Goal: Task Accomplishment & Management: Manage account settings

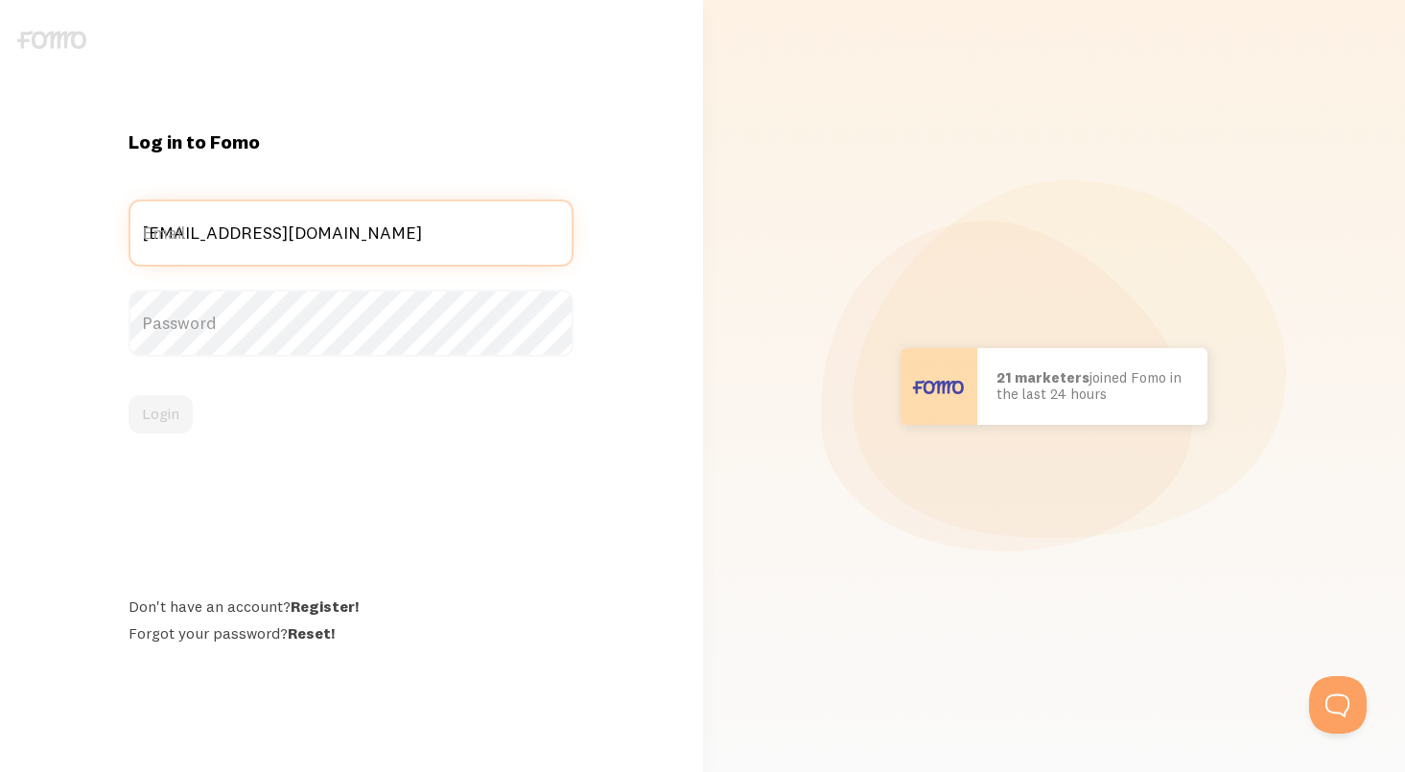
type input "rwright@dittytv.com"
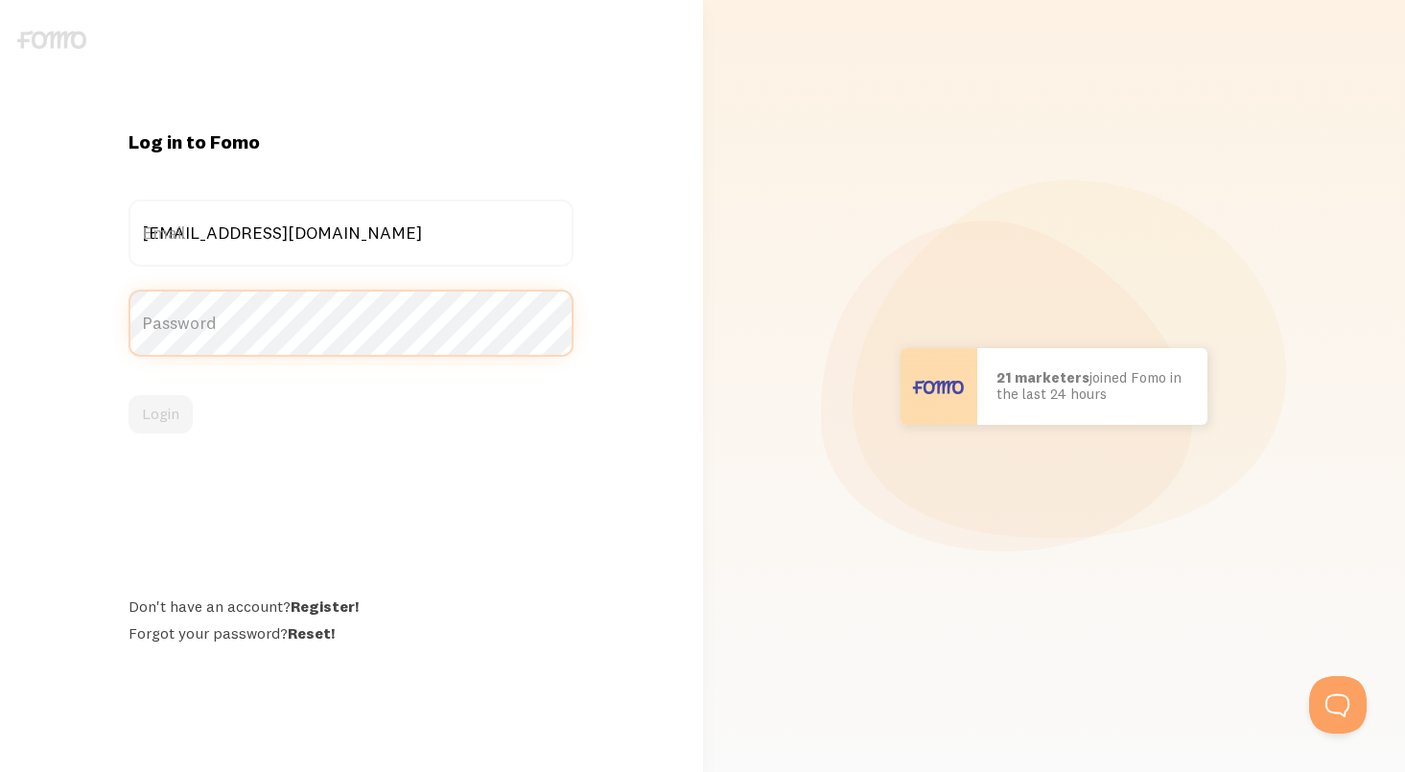
click at [160, 414] on button "Login" at bounding box center [160, 414] width 64 height 38
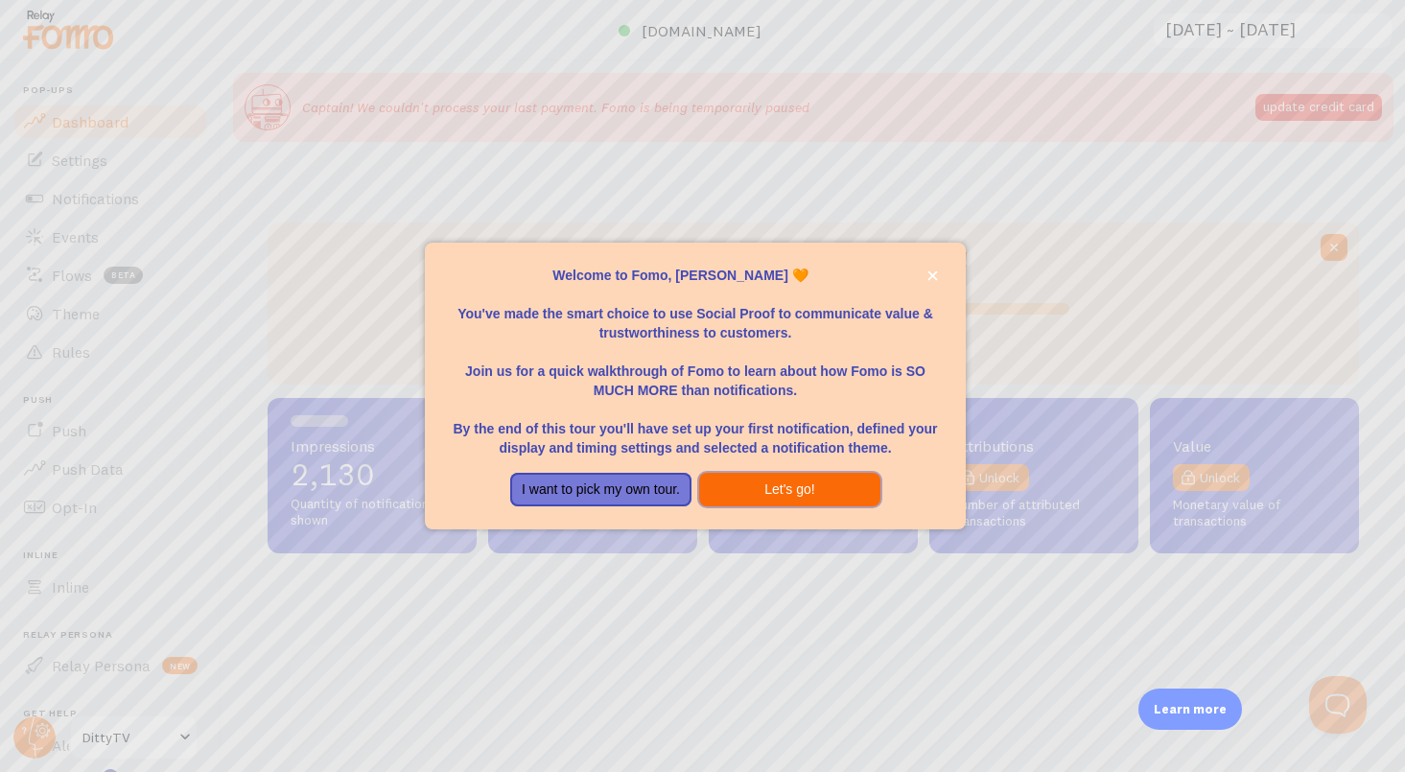
click at [778, 478] on button "Let's go!" at bounding box center [789, 490] width 181 height 35
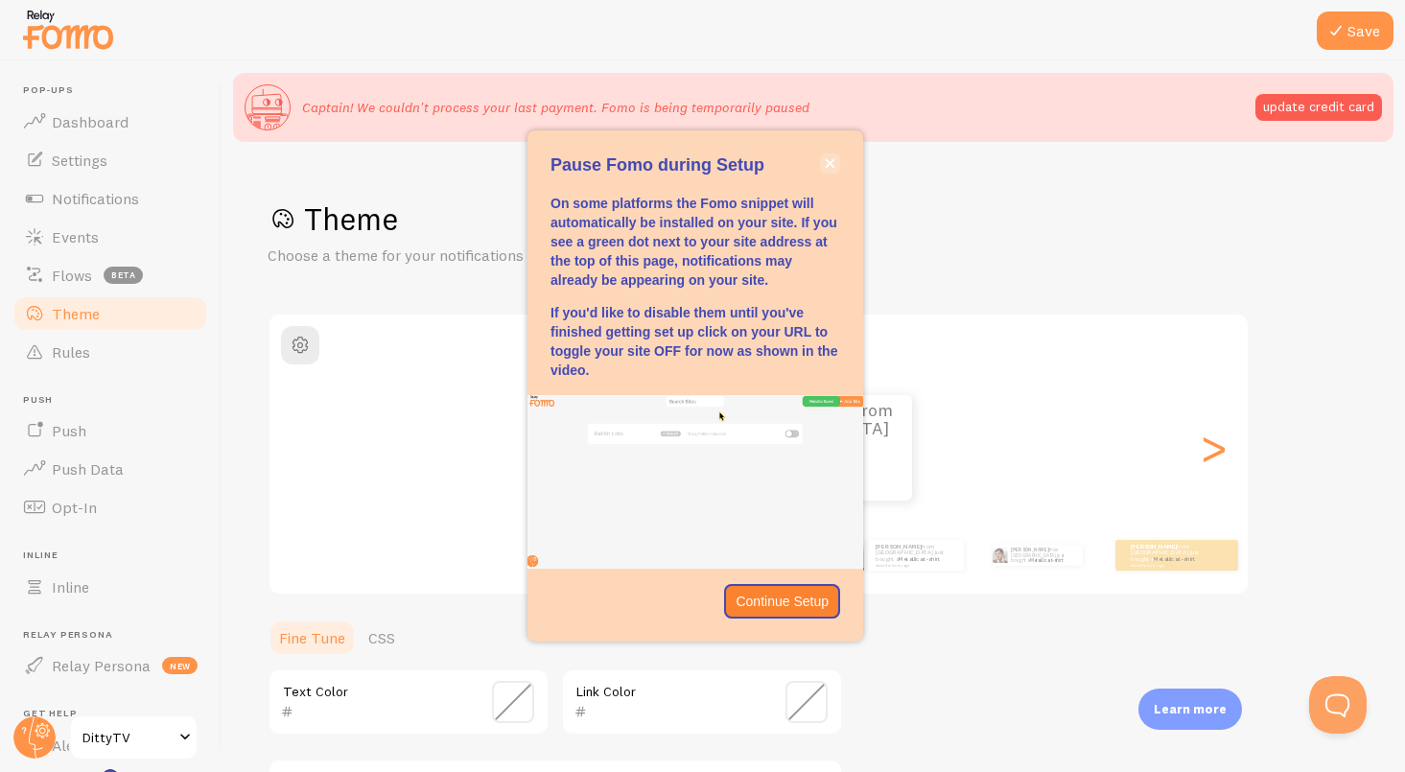
click at [839, 174] on button "close," at bounding box center [830, 163] width 20 height 20
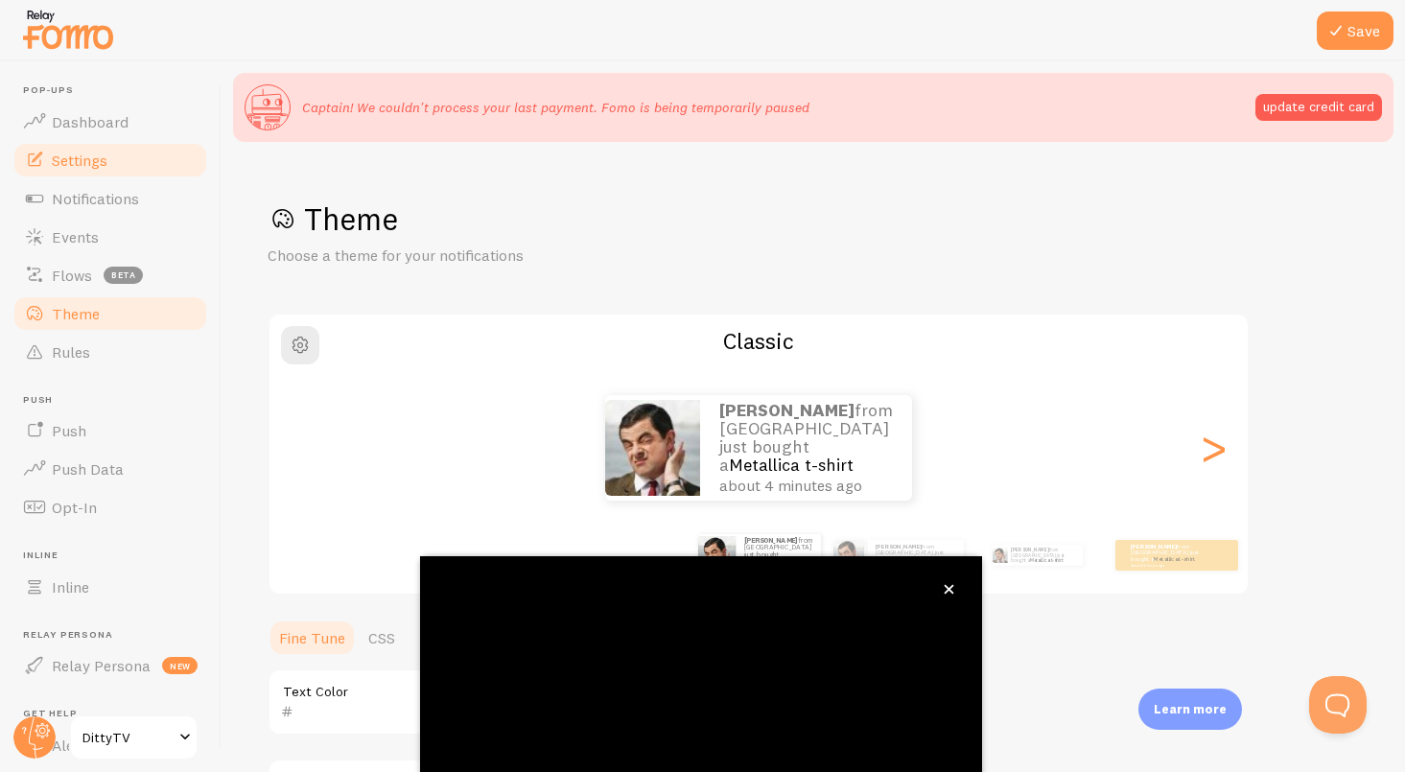
click at [101, 166] on span "Settings" at bounding box center [80, 160] width 56 height 19
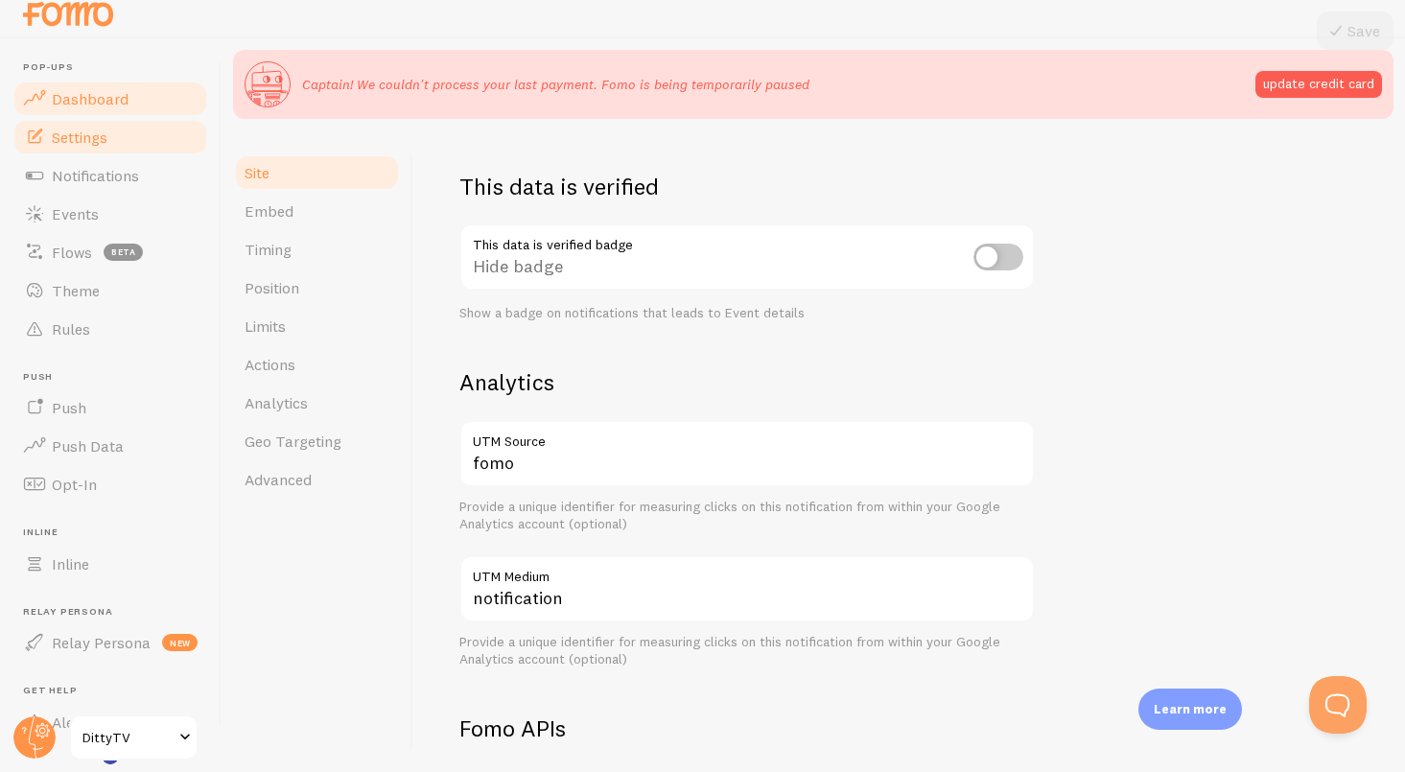
click at [124, 99] on span "Dashboard" at bounding box center [90, 98] width 77 height 19
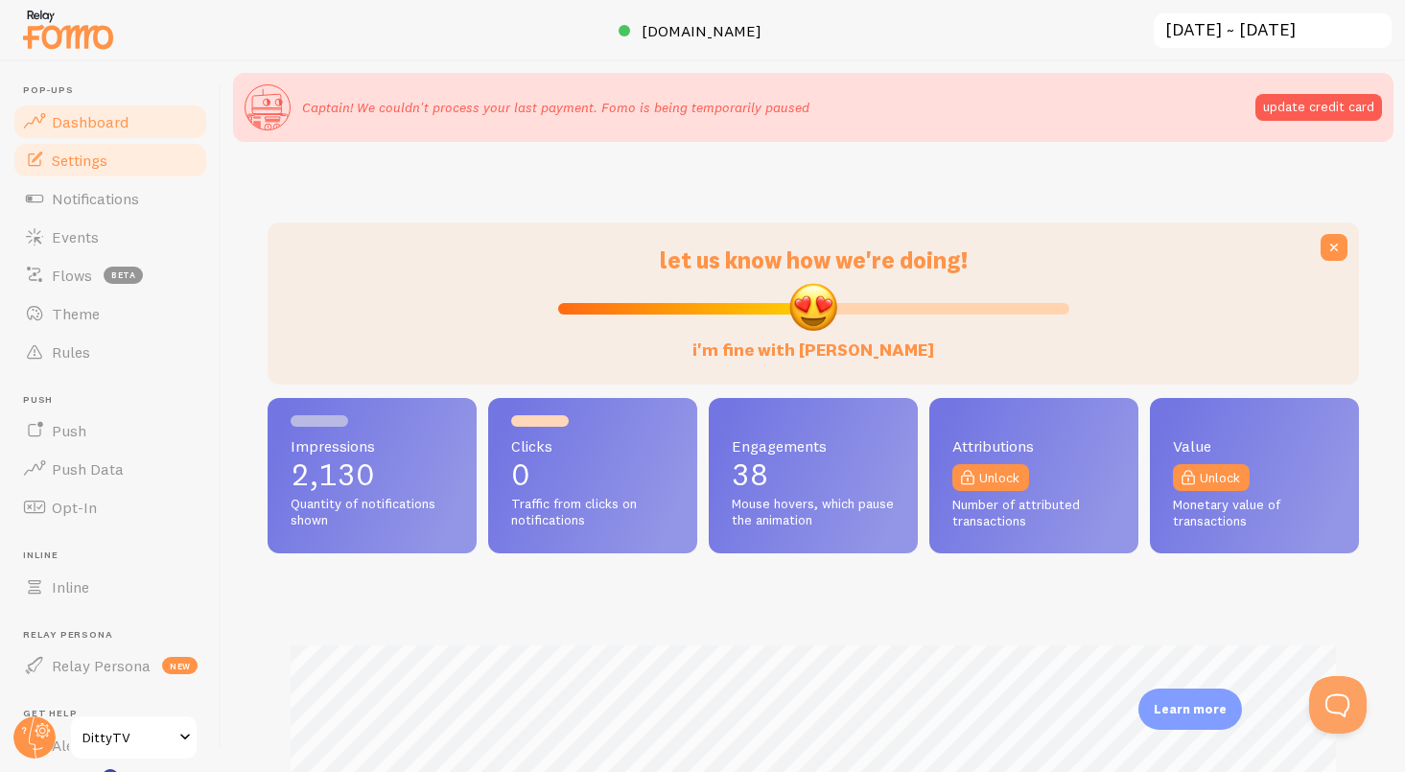
click at [95, 152] on span "Settings" at bounding box center [80, 160] width 56 height 19
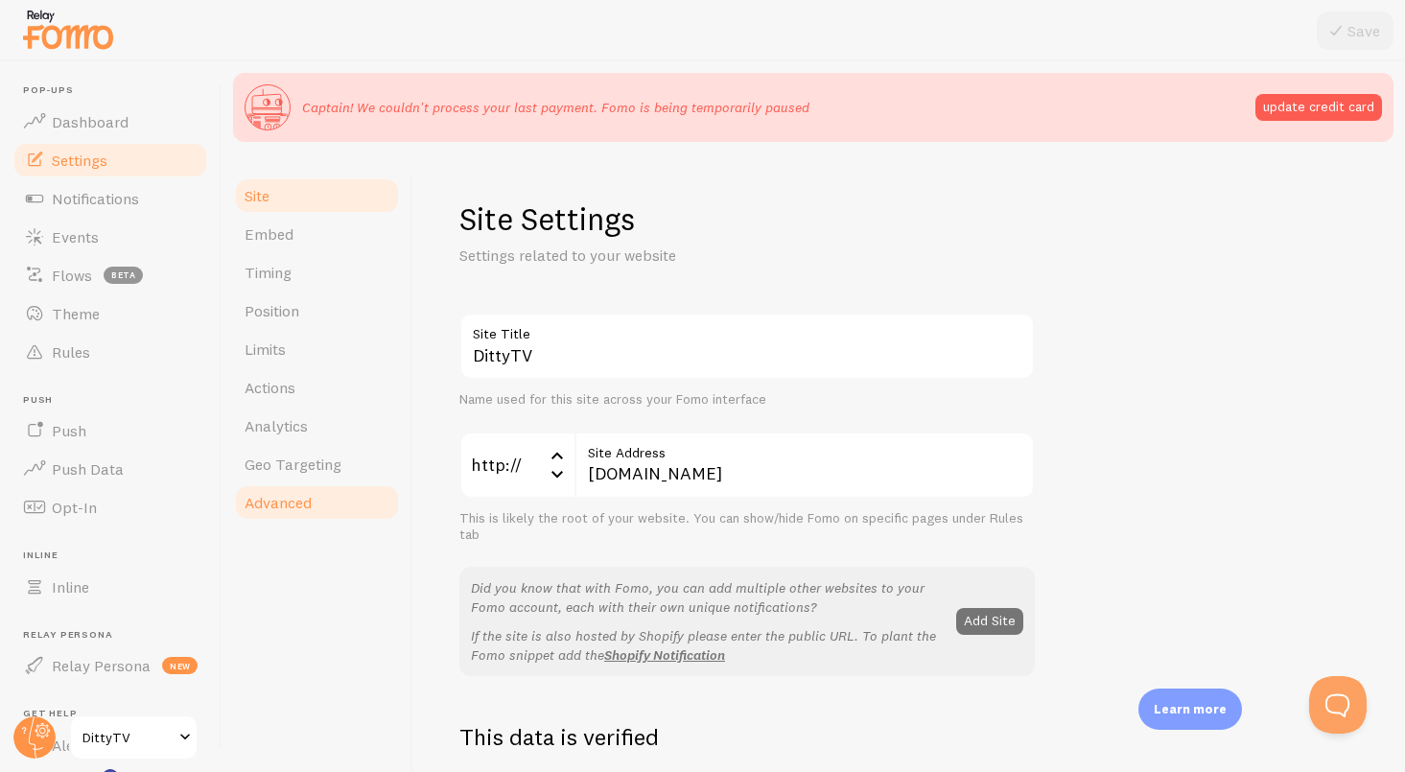
click at [301, 502] on span "Advanced" at bounding box center [278, 502] width 67 height 19
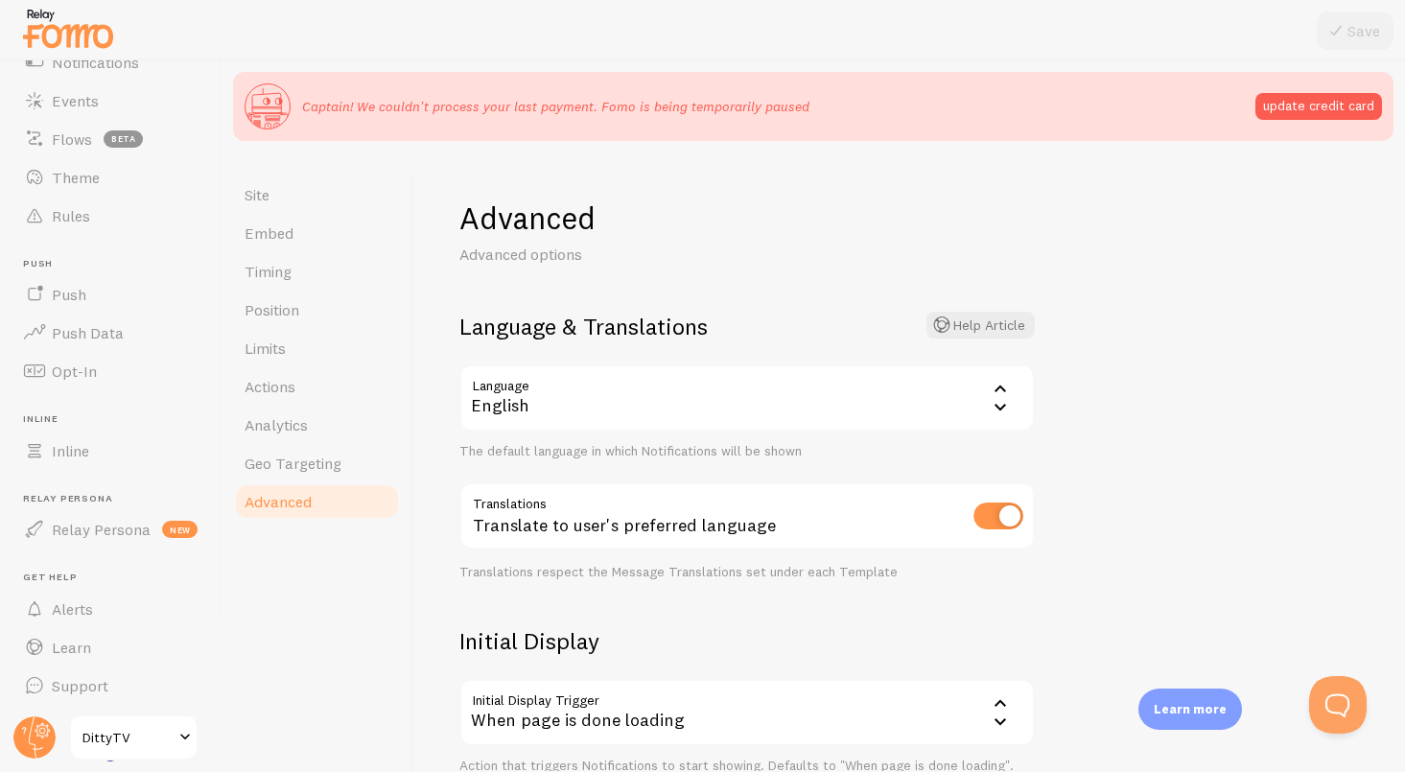
click at [184, 727] on span at bounding box center [185, 737] width 23 height 23
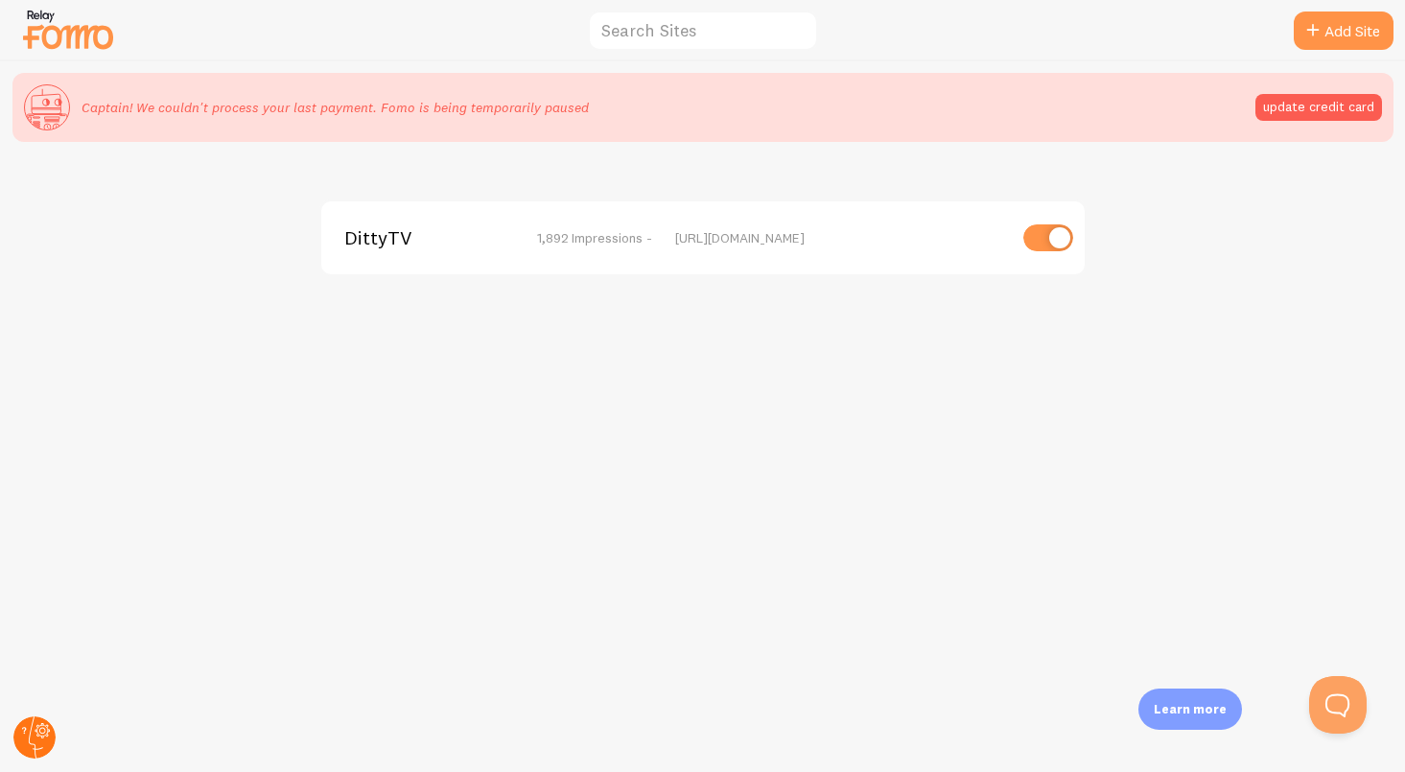
click at [36, 745] on circle at bounding box center [34, 737] width 42 height 42
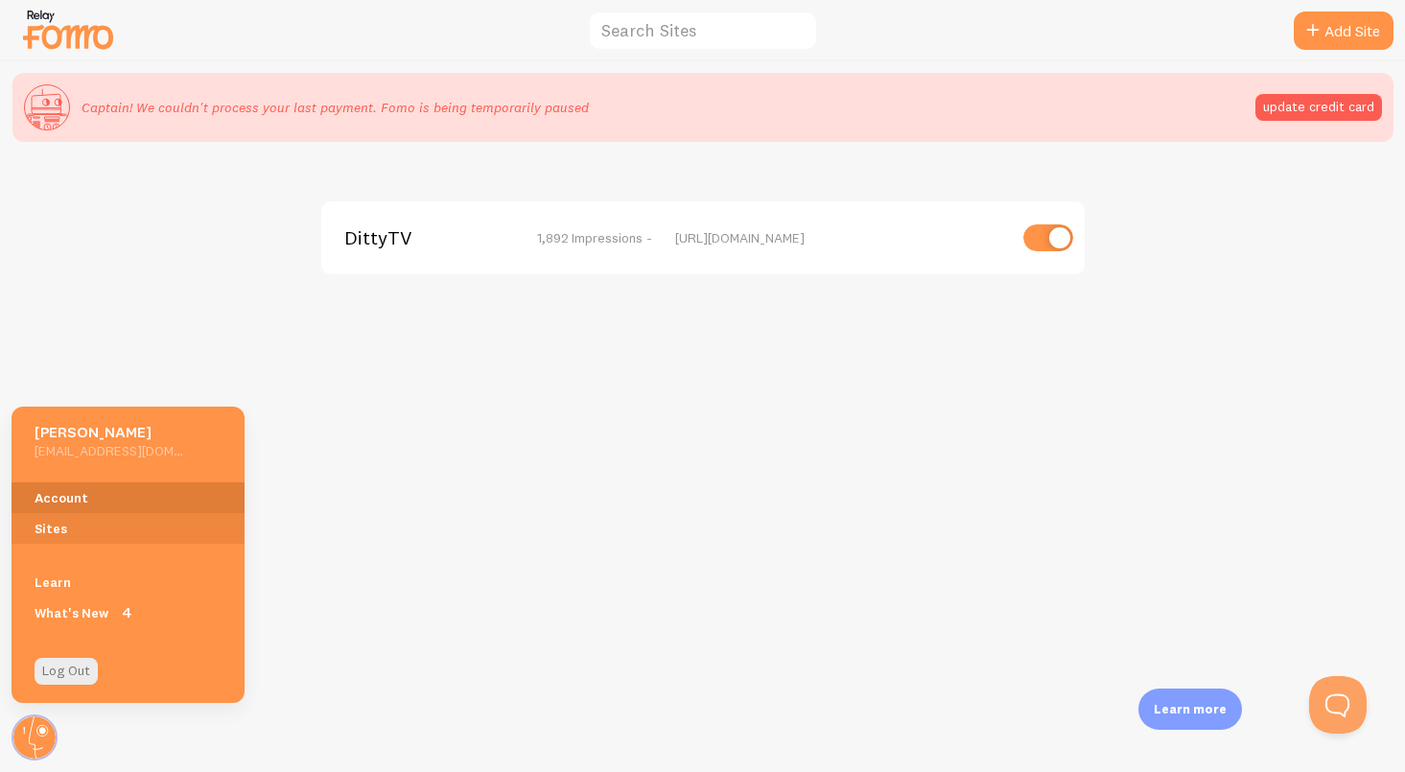
click at [75, 501] on link "Account" at bounding box center [128, 497] width 233 height 31
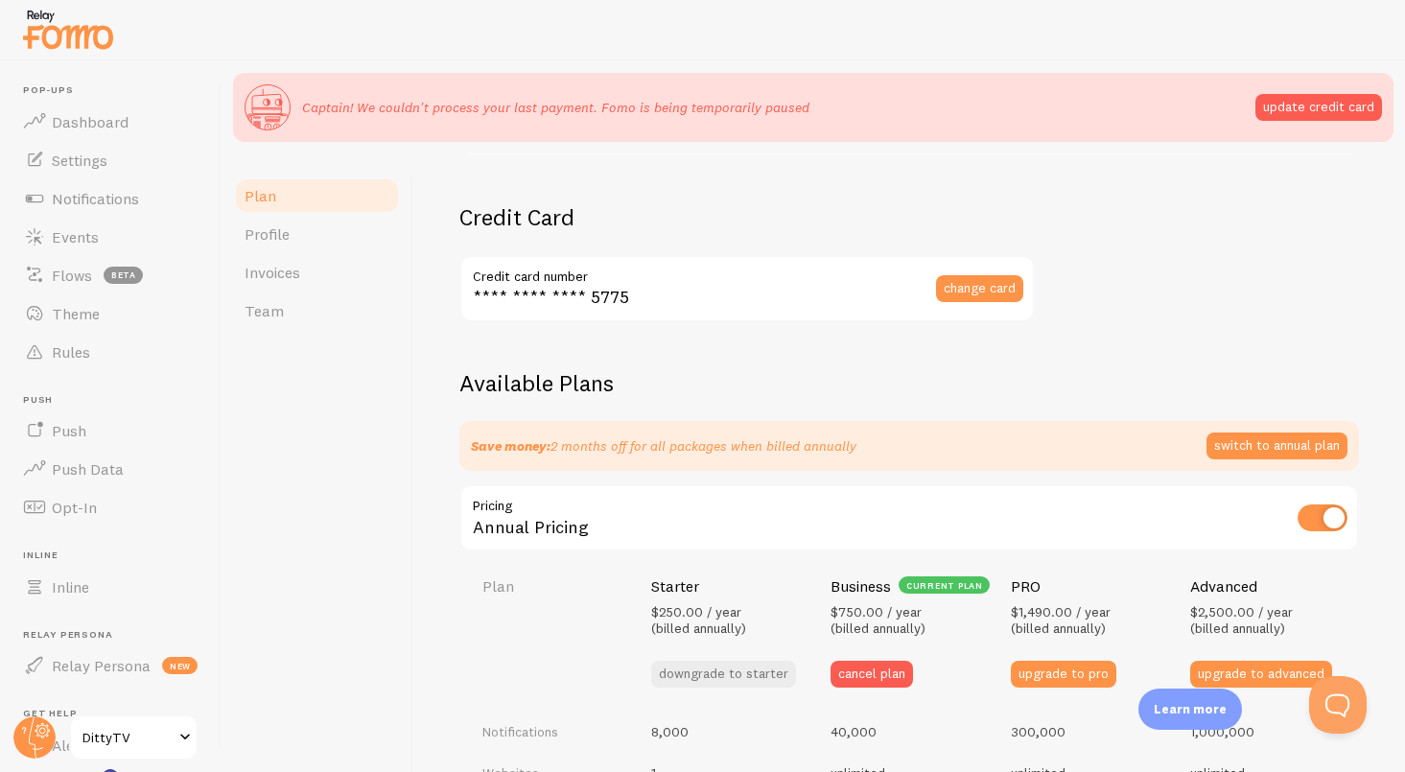
scroll to position [591, 0]
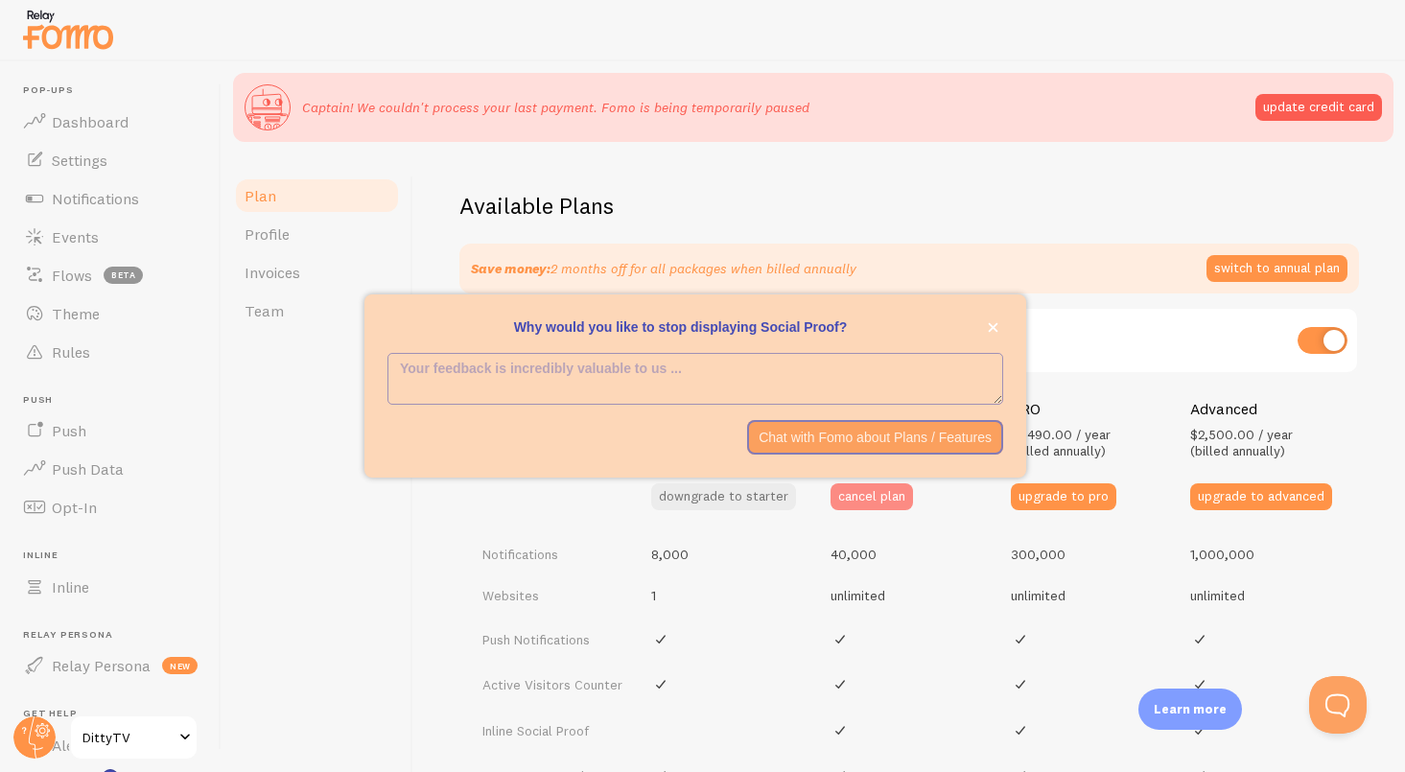
click at [893, 493] on button "cancel plan" at bounding box center [871, 496] width 82 height 27
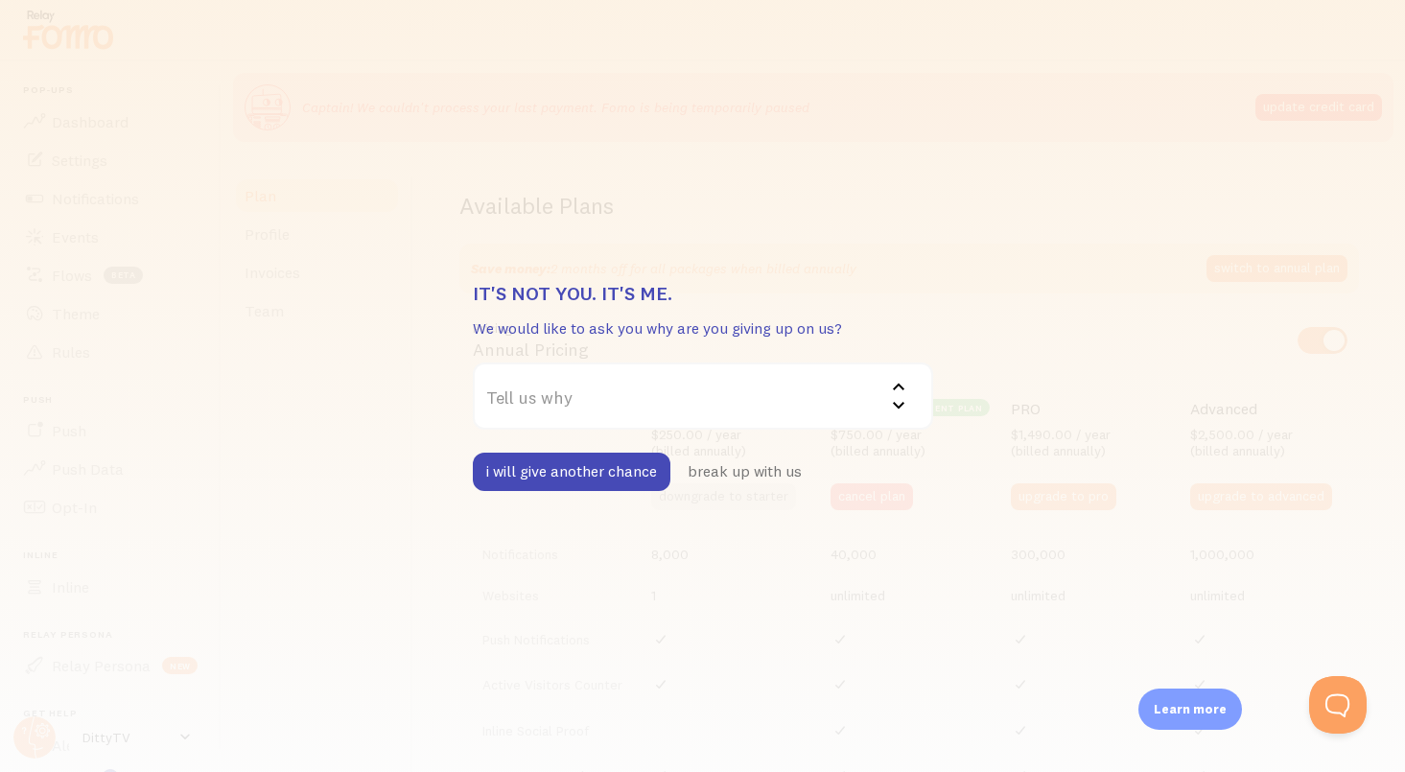
click at [877, 402] on label "Tell us why" at bounding box center [703, 395] width 460 height 67
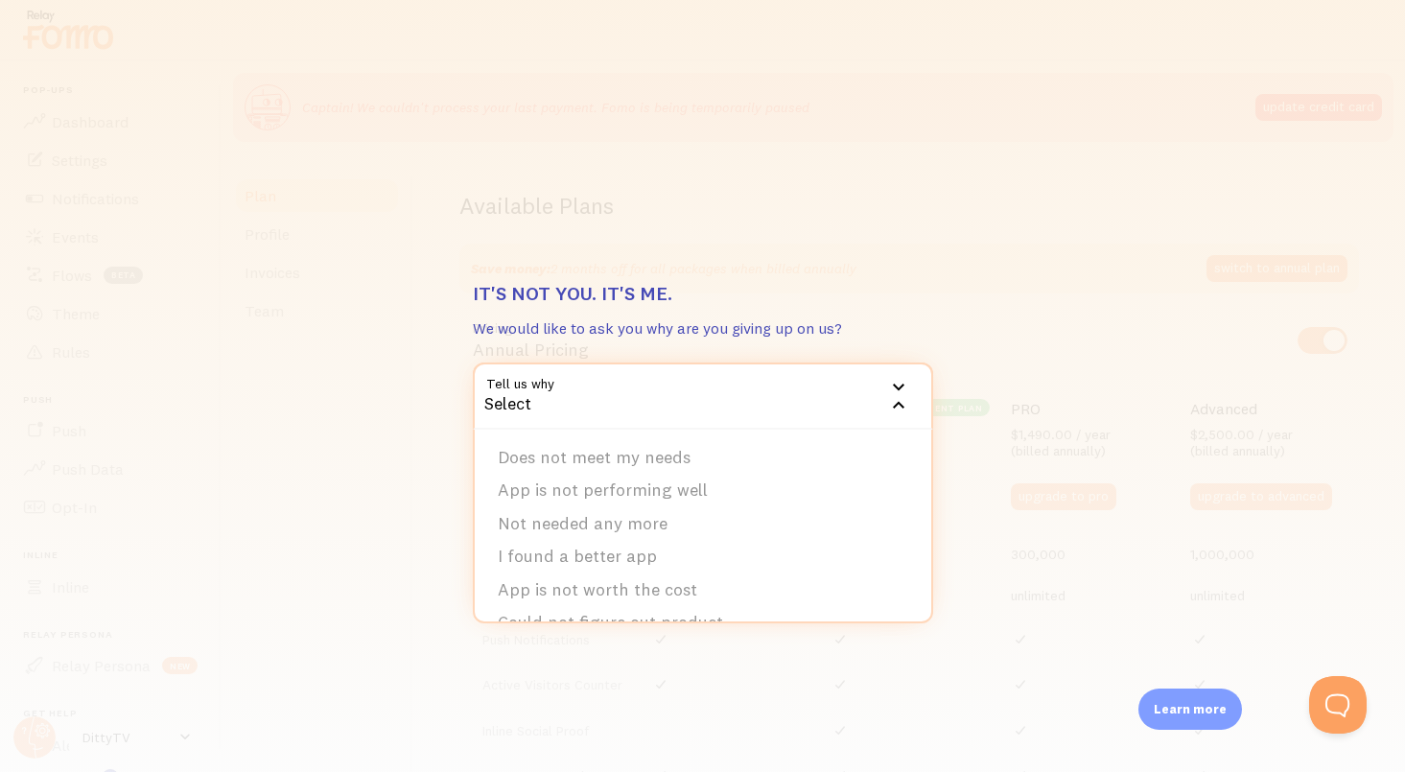
click at [881, 314] on div "It's not you. It's me. We would like to ask you why are you giving up on us? Te…" at bounding box center [703, 386] width 460 height 210
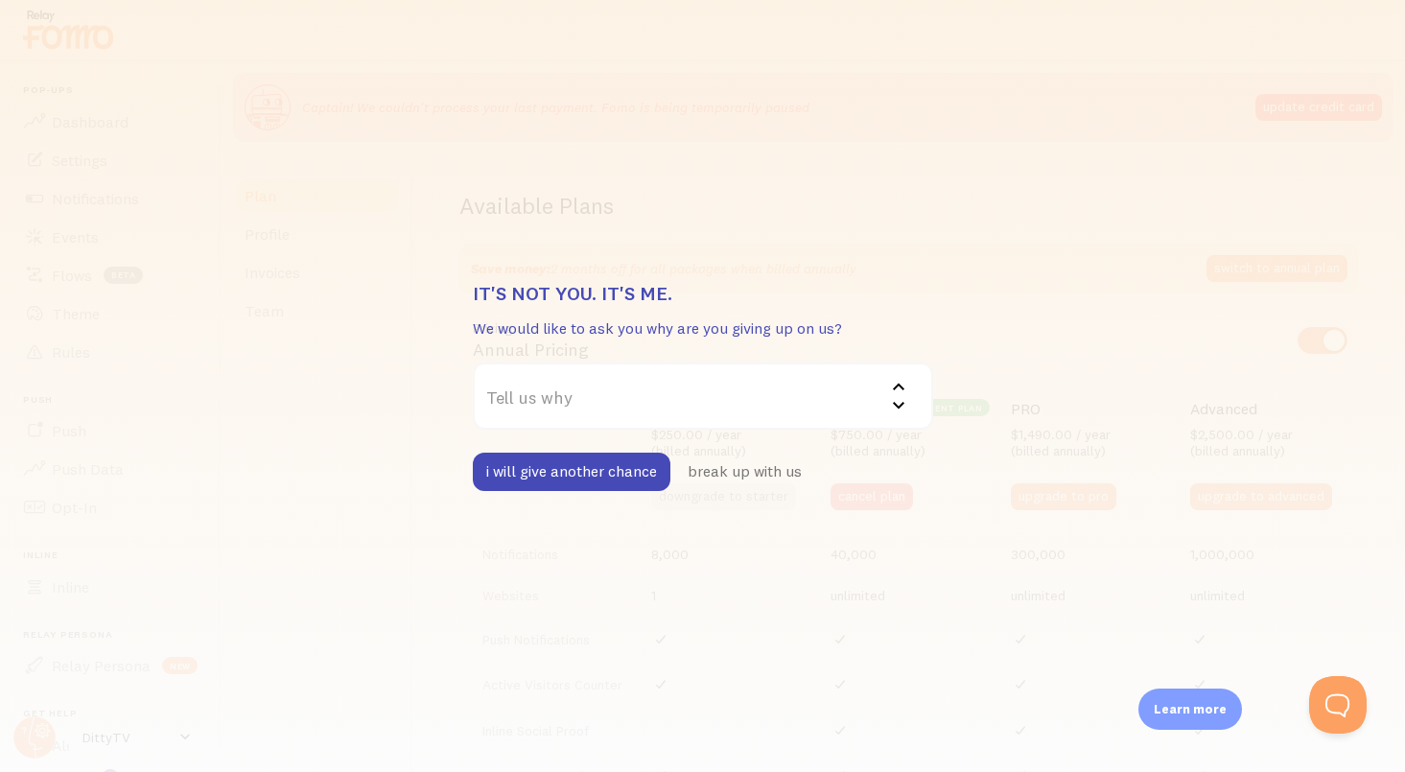
click at [977, 290] on div "It's not you. It's me. We would like to ask you why are you giving up on us? Te…" at bounding box center [702, 386] width 1405 height 772
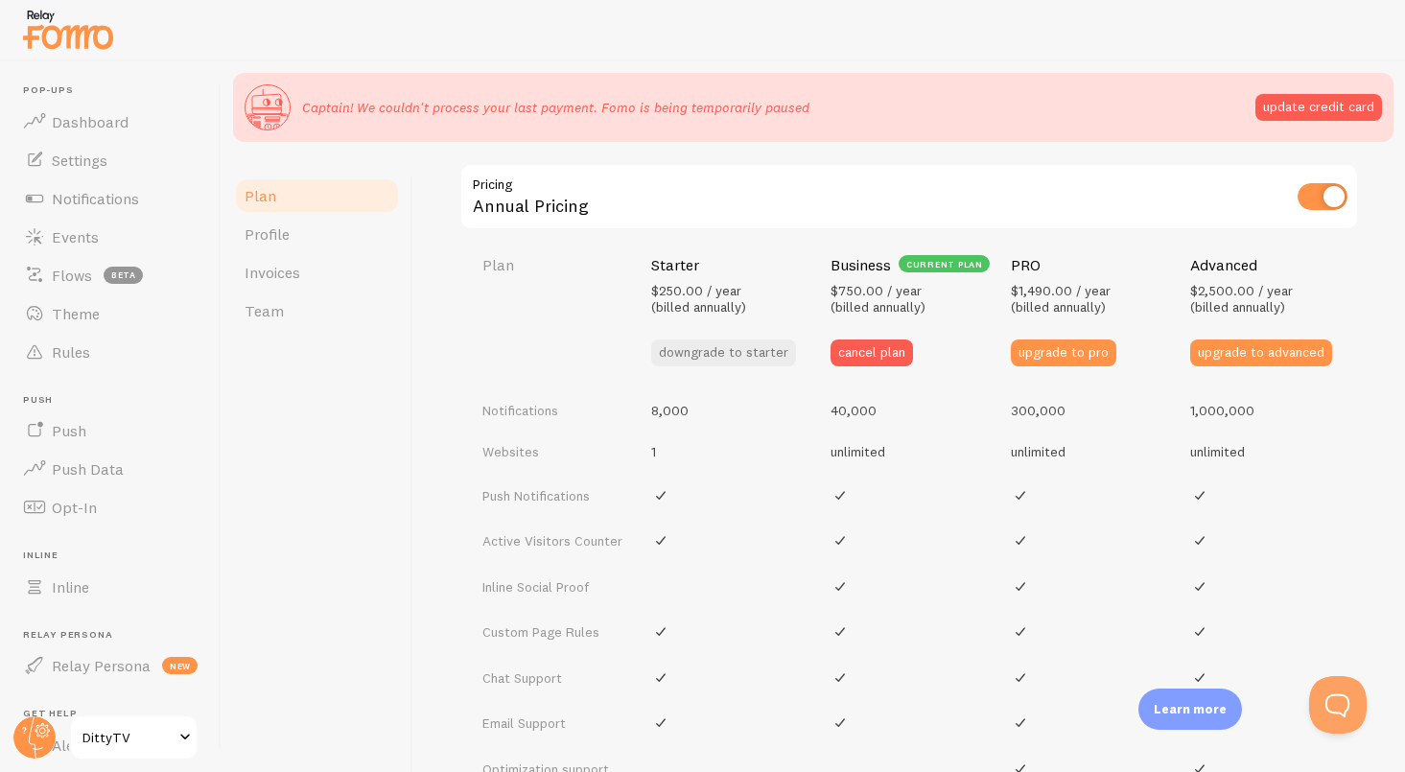
scroll to position [736, 0]
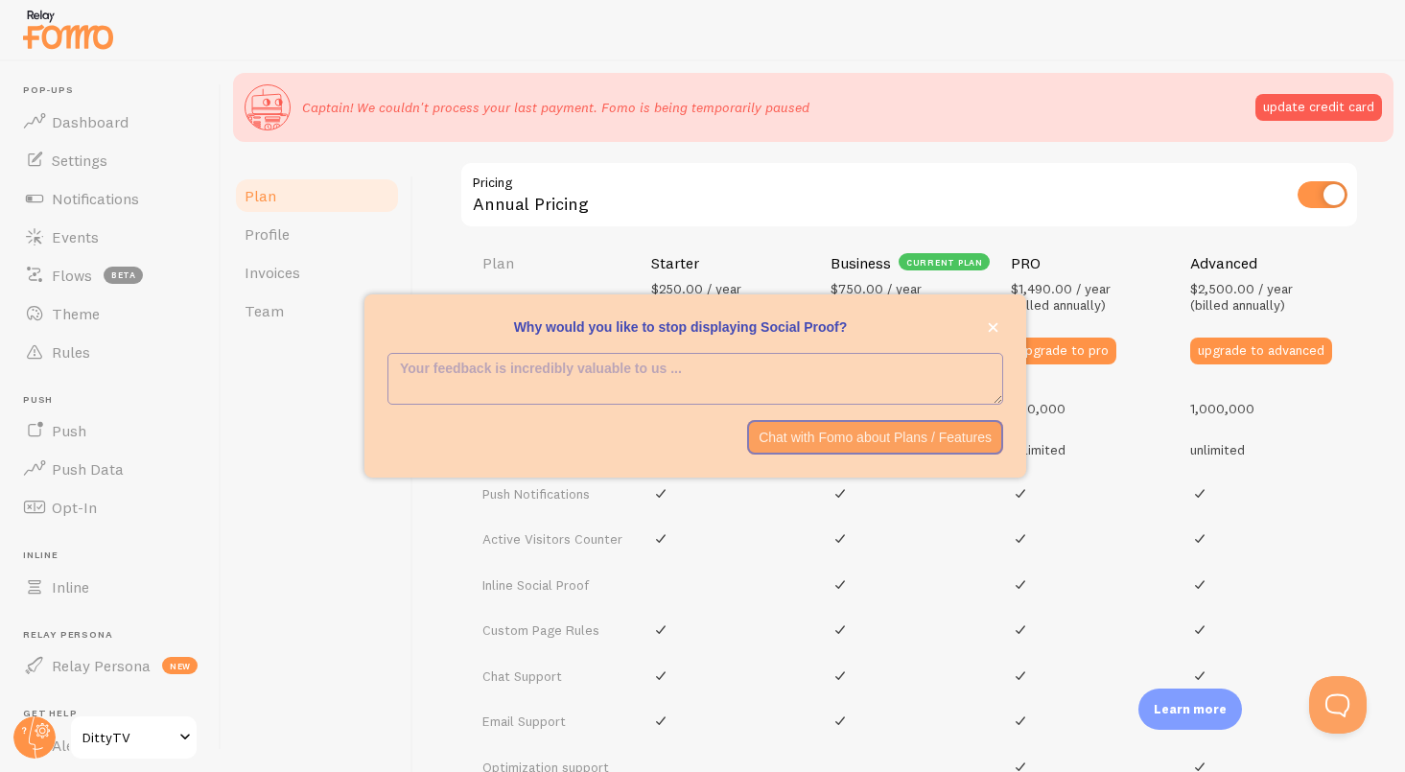
click at [993, 194] on div "Annual Pricing" at bounding box center [908, 196] width 899 height 70
click at [994, 331] on icon "close," at bounding box center [994, 328] width 10 height 10
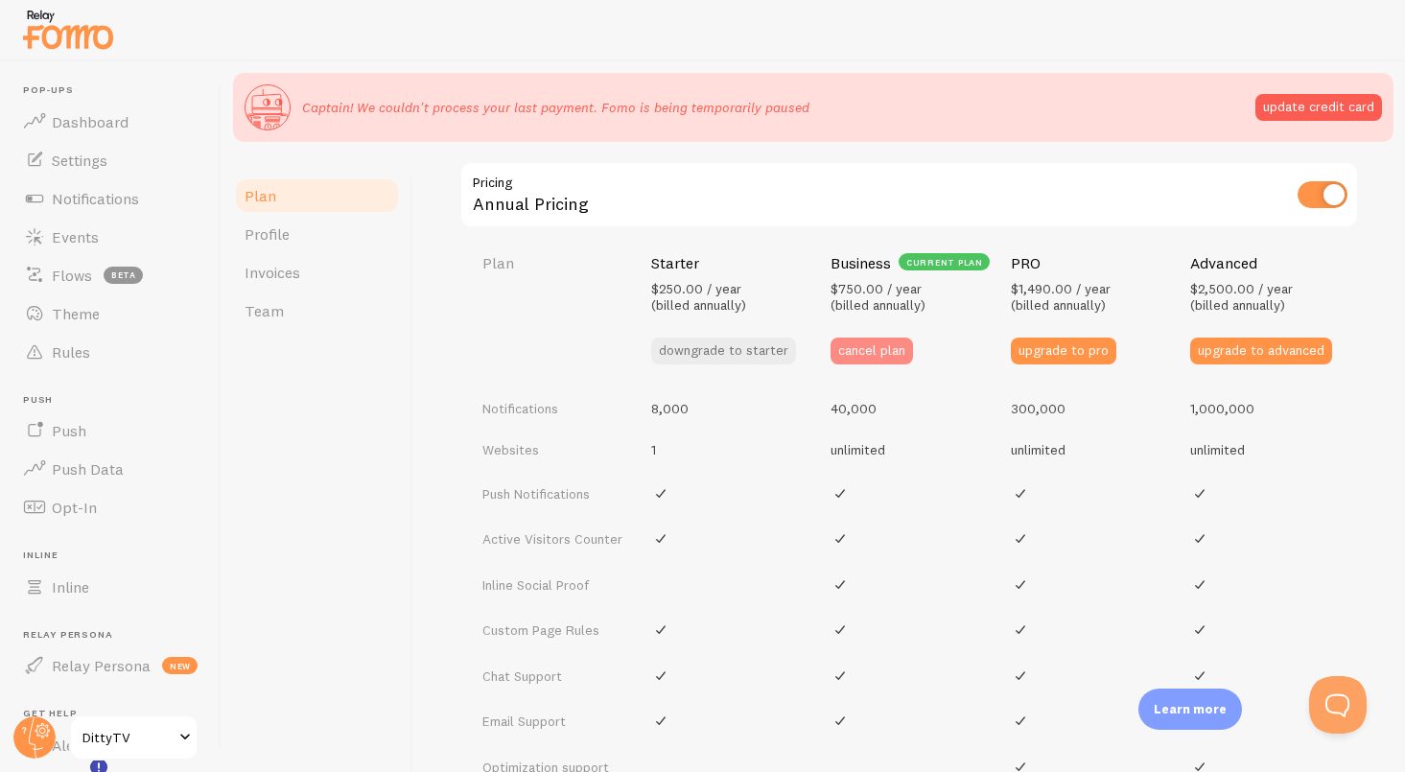
click at [887, 344] on button "cancel plan" at bounding box center [871, 351] width 82 height 27
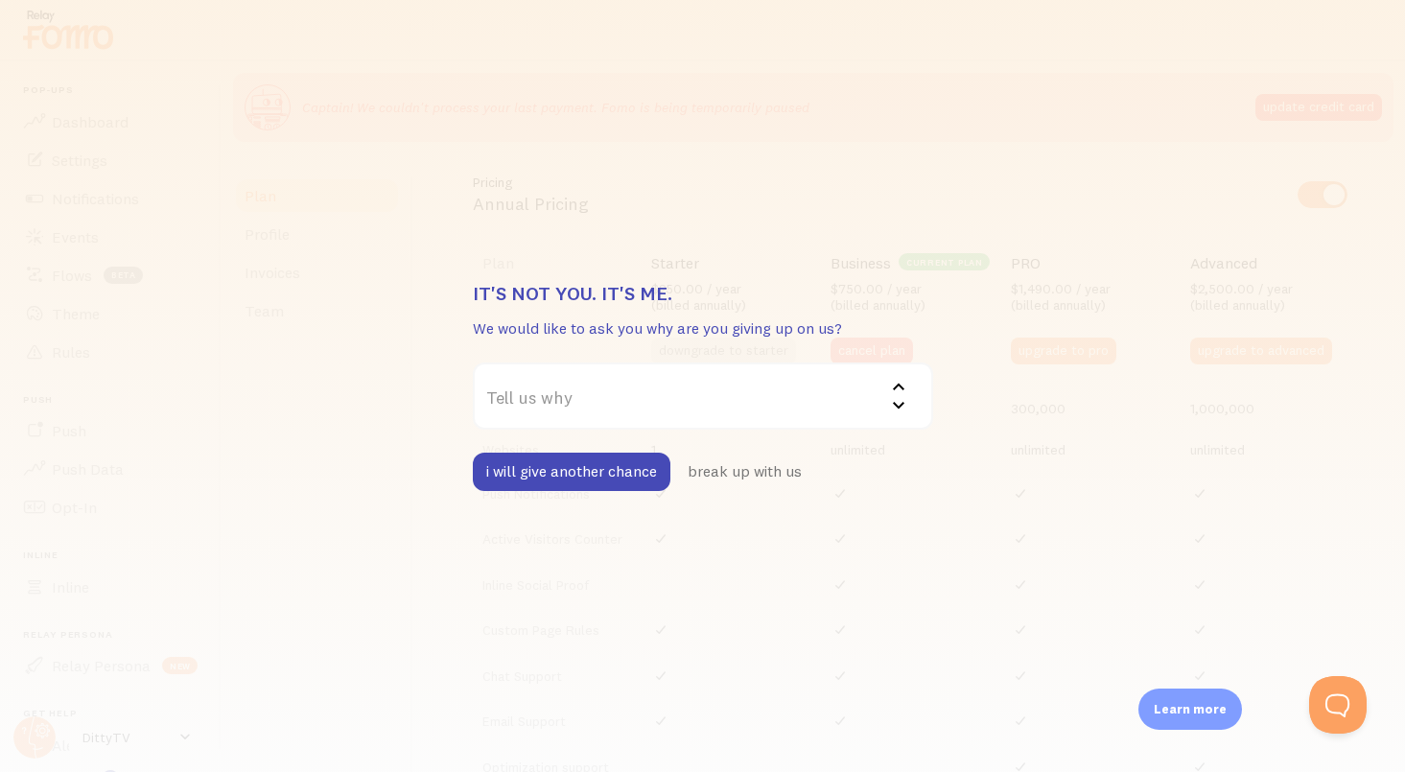
click at [879, 394] on label "Tell us why" at bounding box center [703, 395] width 460 height 67
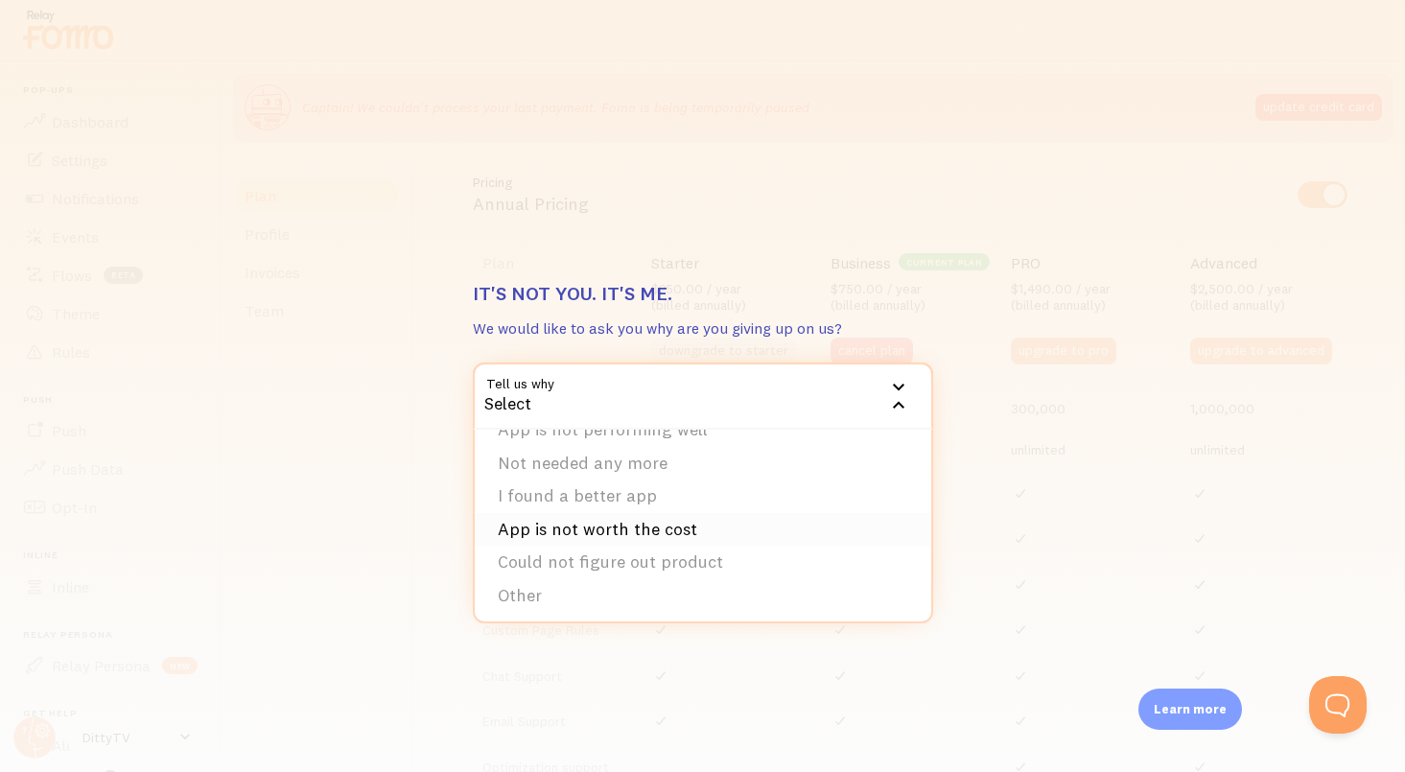
scroll to position [59, 0]
click at [646, 594] on li "Other" at bounding box center [703, 597] width 456 height 34
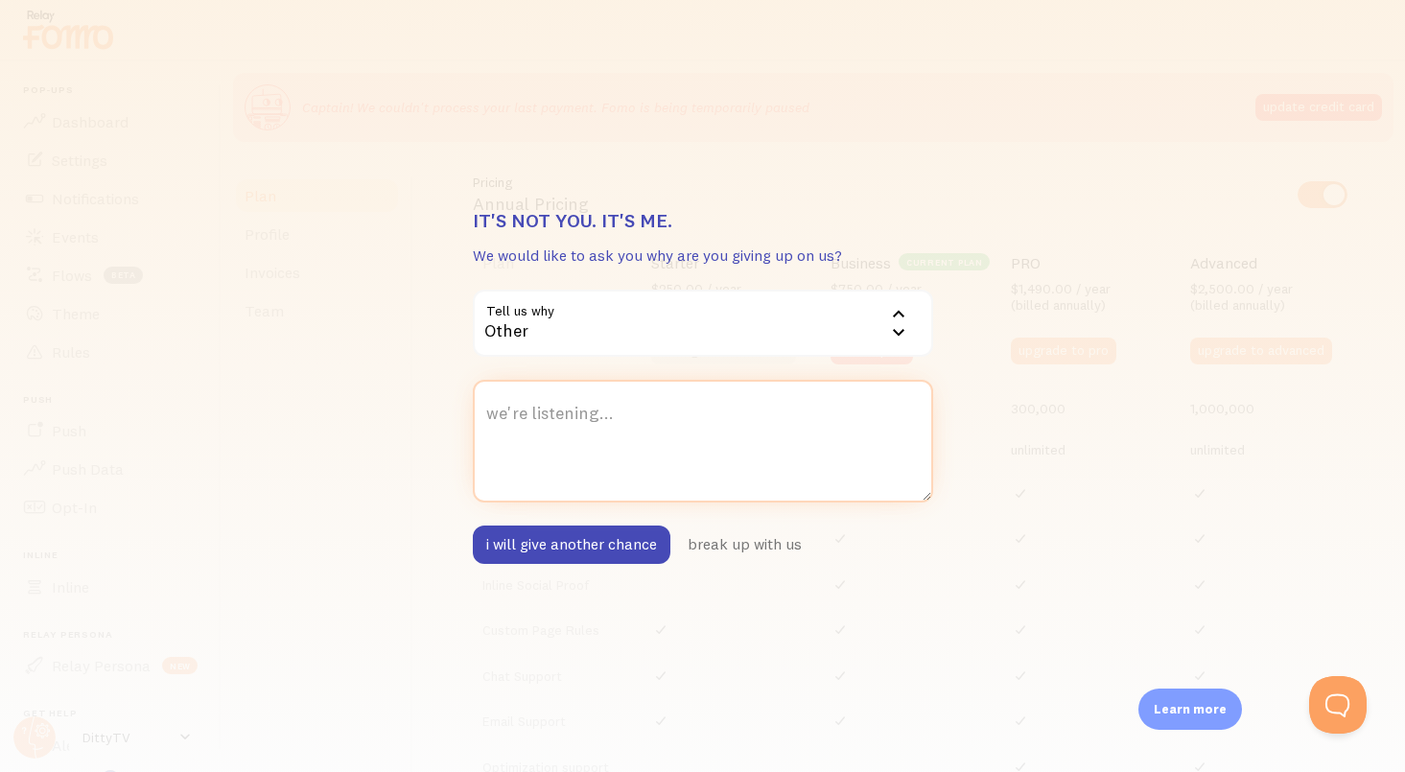
click at [670, 450] on textarea "we're listening..." at bounding box center [703, 441] width 460 height 123
type textarea "bla"
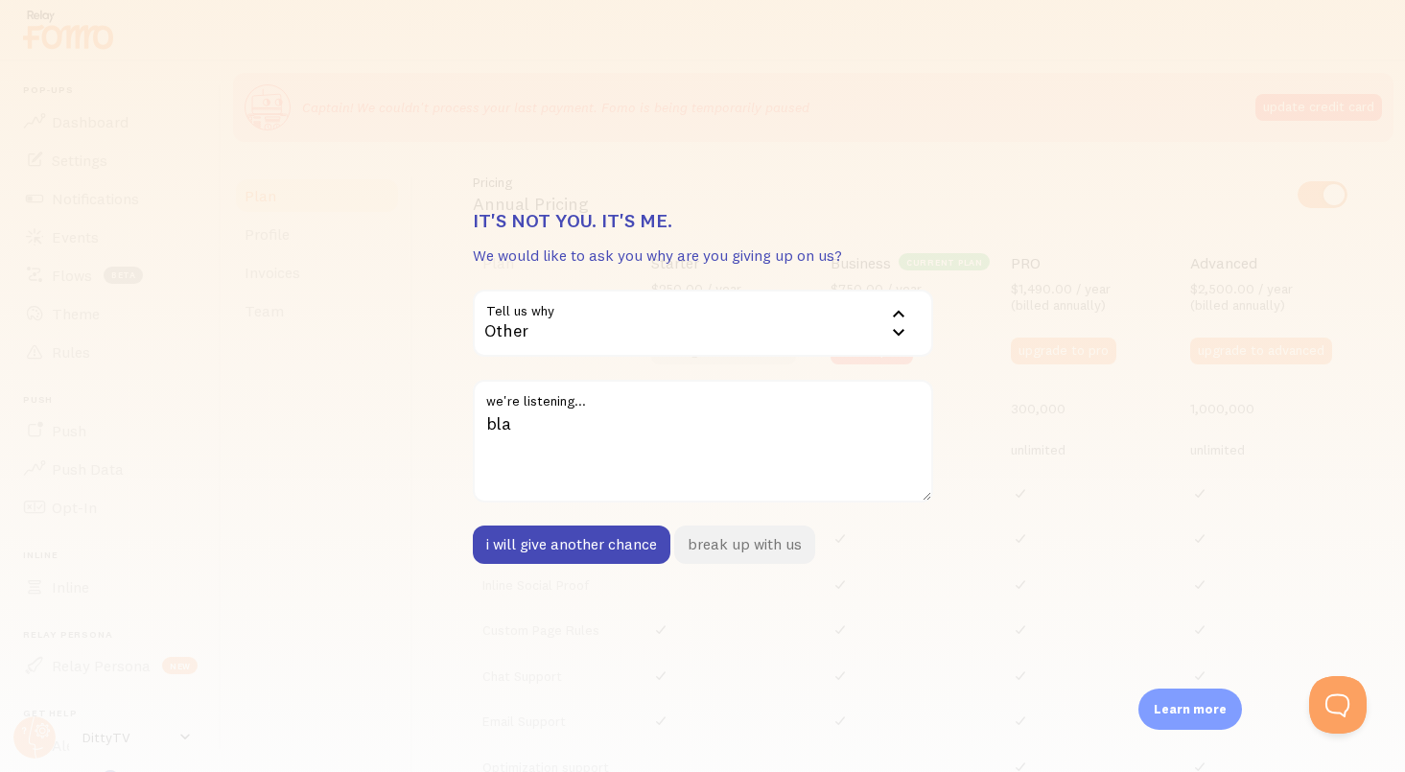
click at [754, 549] on button "break up with us" at bounding box center [744, 544] width 141 height 38
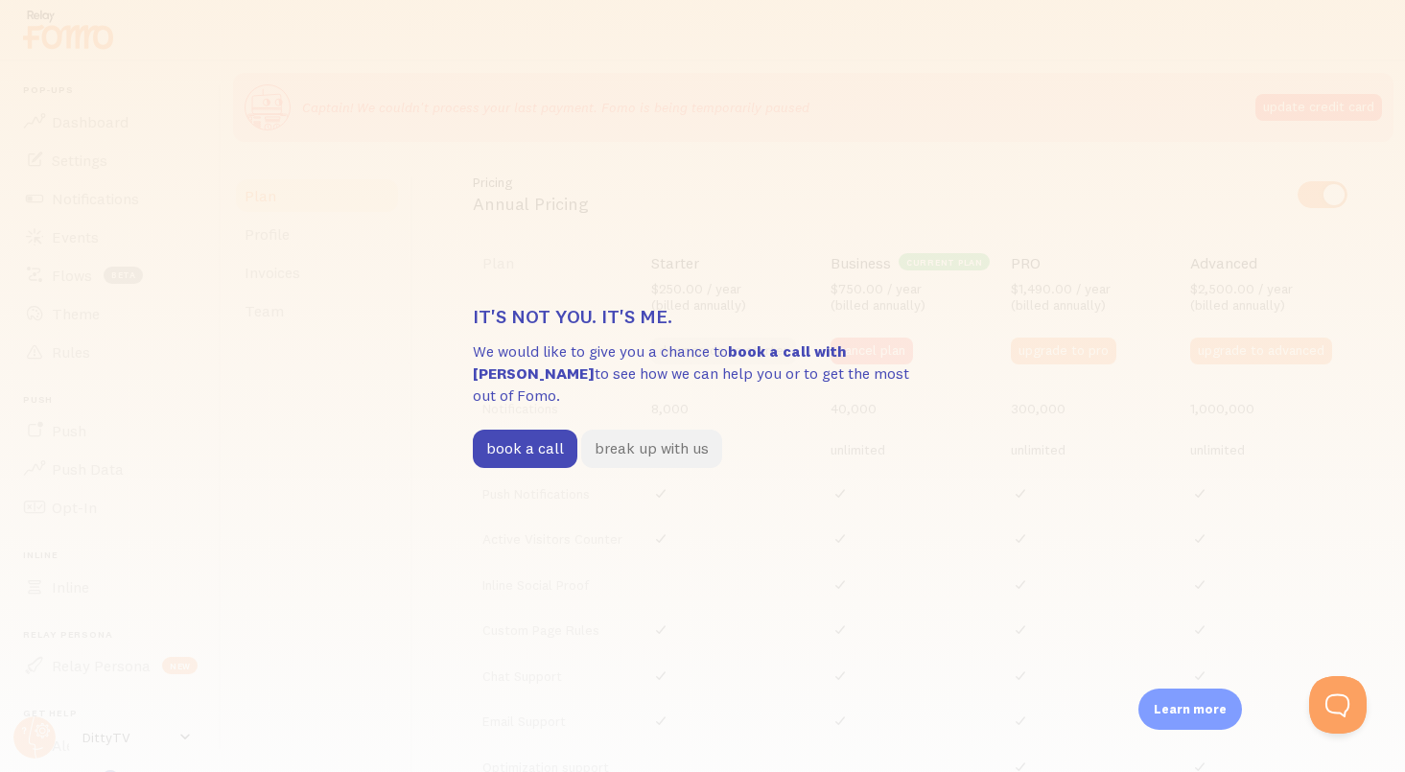
click at [650, 430] on button "break up with us" at bounding box center [651, 449] width 141 height 38
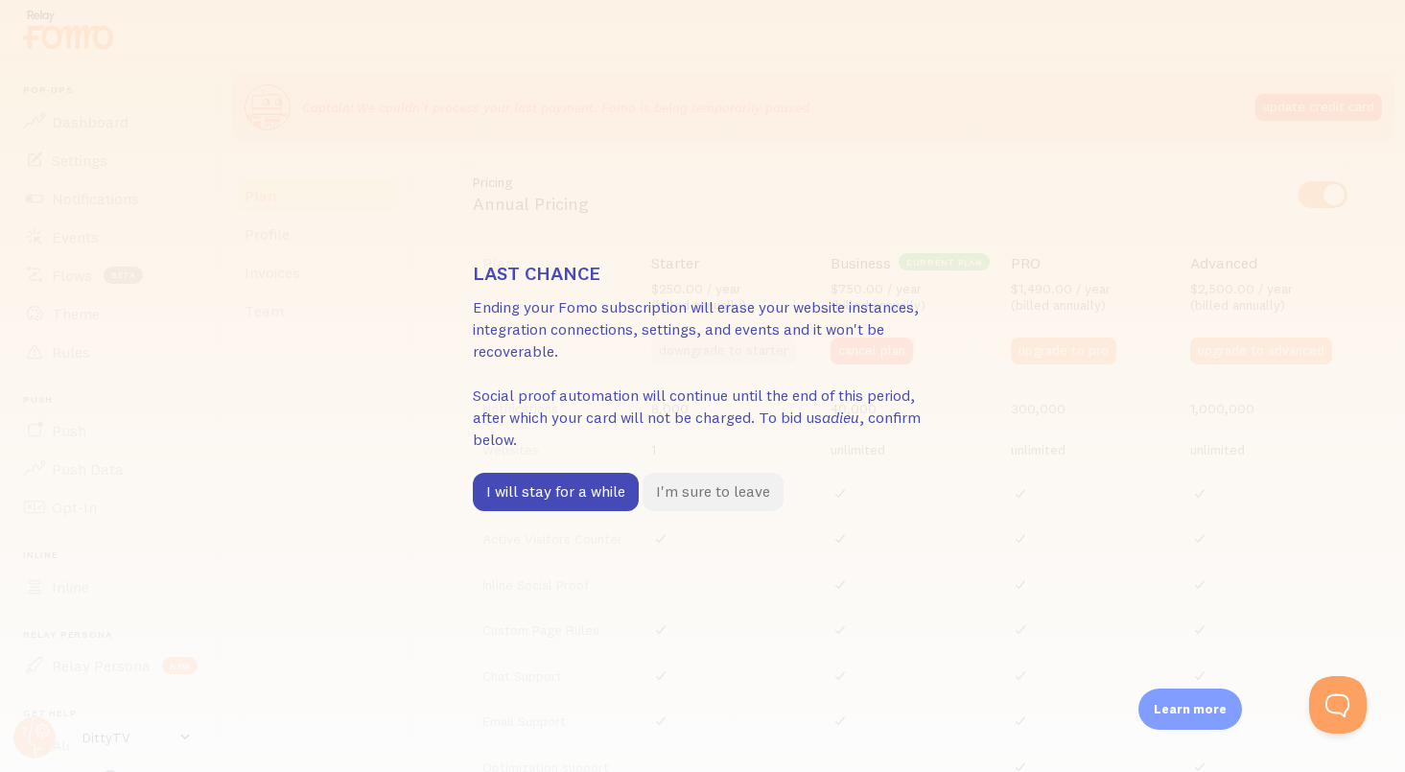
click at [747, 490] on button "I'm sure to leave" at bounding box center [712, 492] width 141 height 38
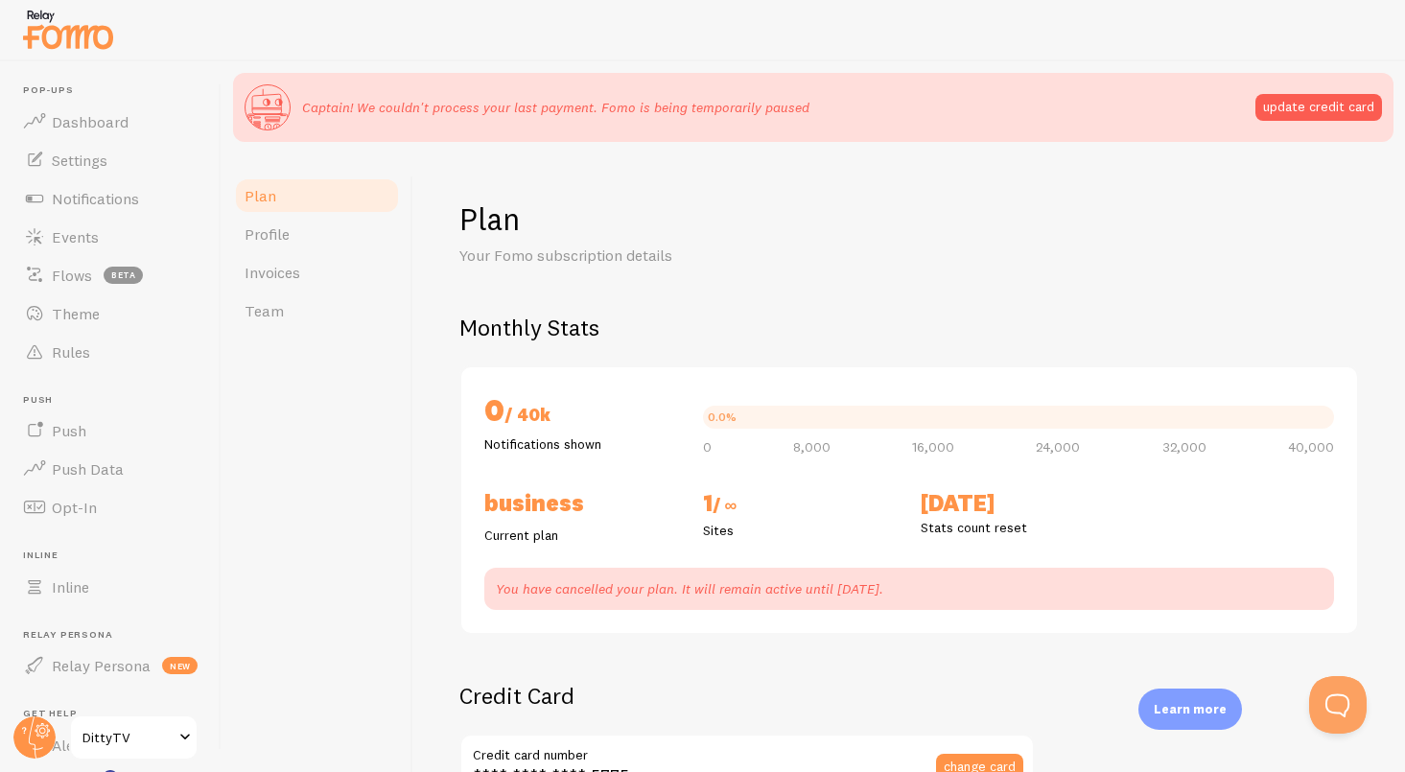
scroll to position [0, 0]
click at [118, 130] on link "Dashboard" at bounding box center [111, 122] width 198 height 38
click at [118, 130] on link "Dashboard" at bounding box center [111, 117] width 198 height 38
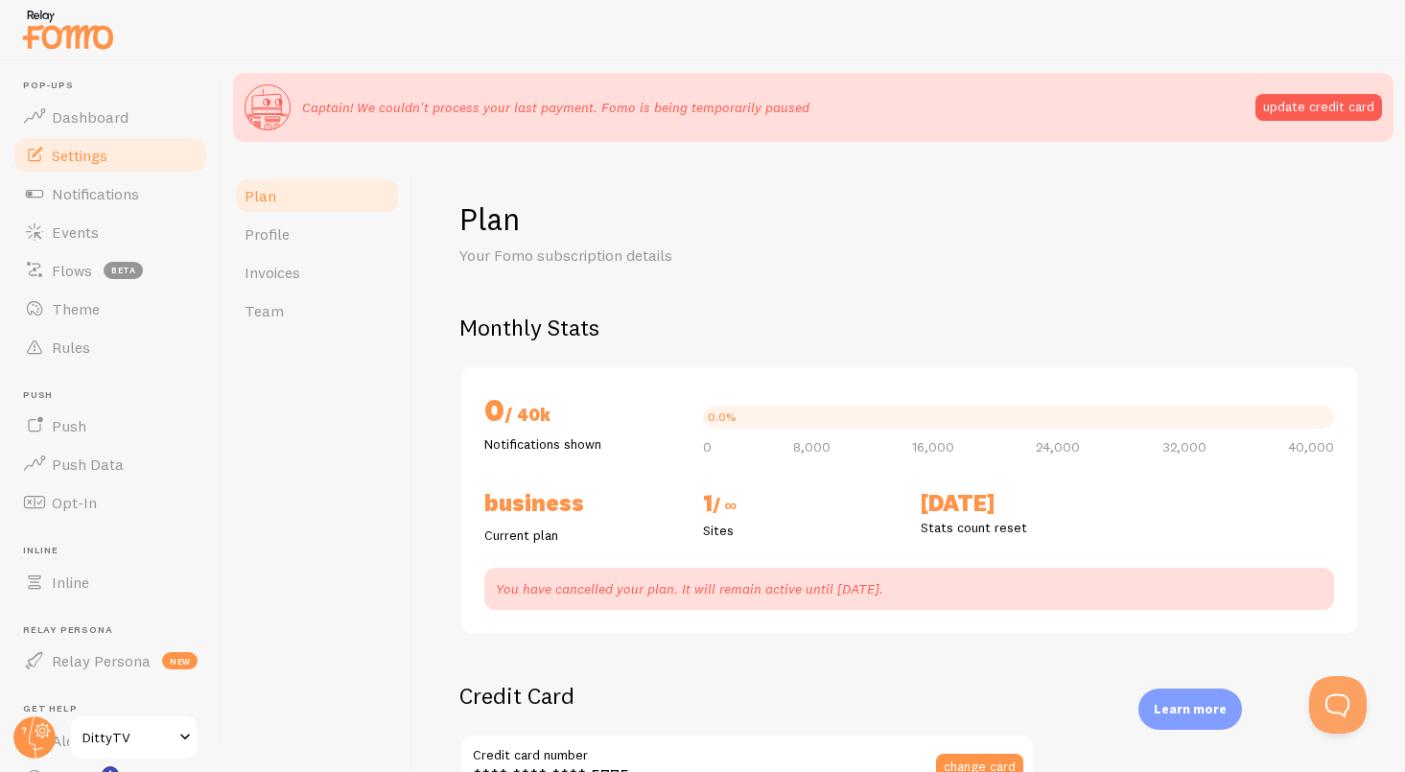
click at [105, 153] on span "Settings" at bounding box center [80, 155] width 56 height 19
click at [118, 152] on link "Settings" at bounding box center [111, 155] width 198 height 38
click at [85, 197] on span "Notifications" at bounding box center [95, 193] width 87 height 19
click at [64, 239] on span "Events" at bounding box center [75, 231] width 47 height 19
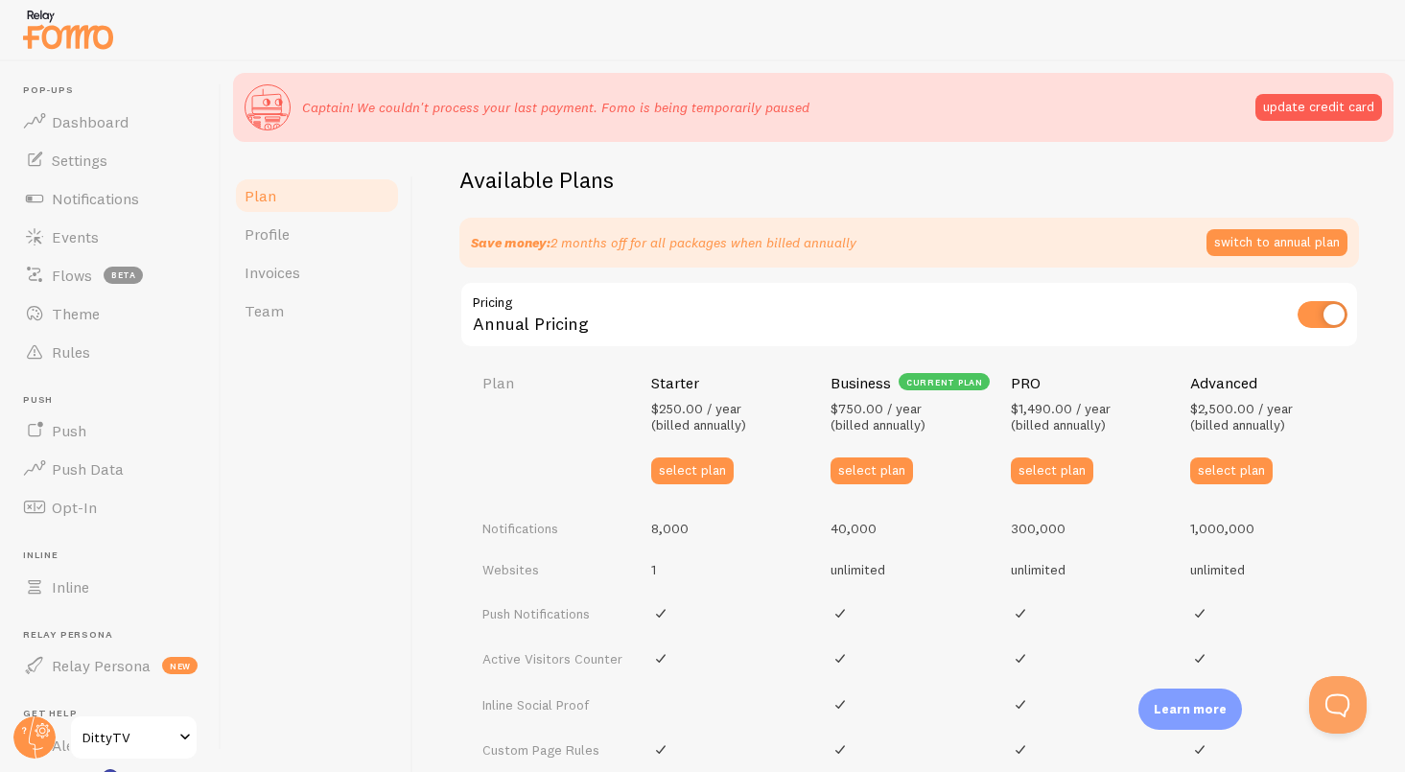
scroll to position [683, 0]
click at [857, 457] on button "select plan" at bounding box center [871, 469] width 82 height 27
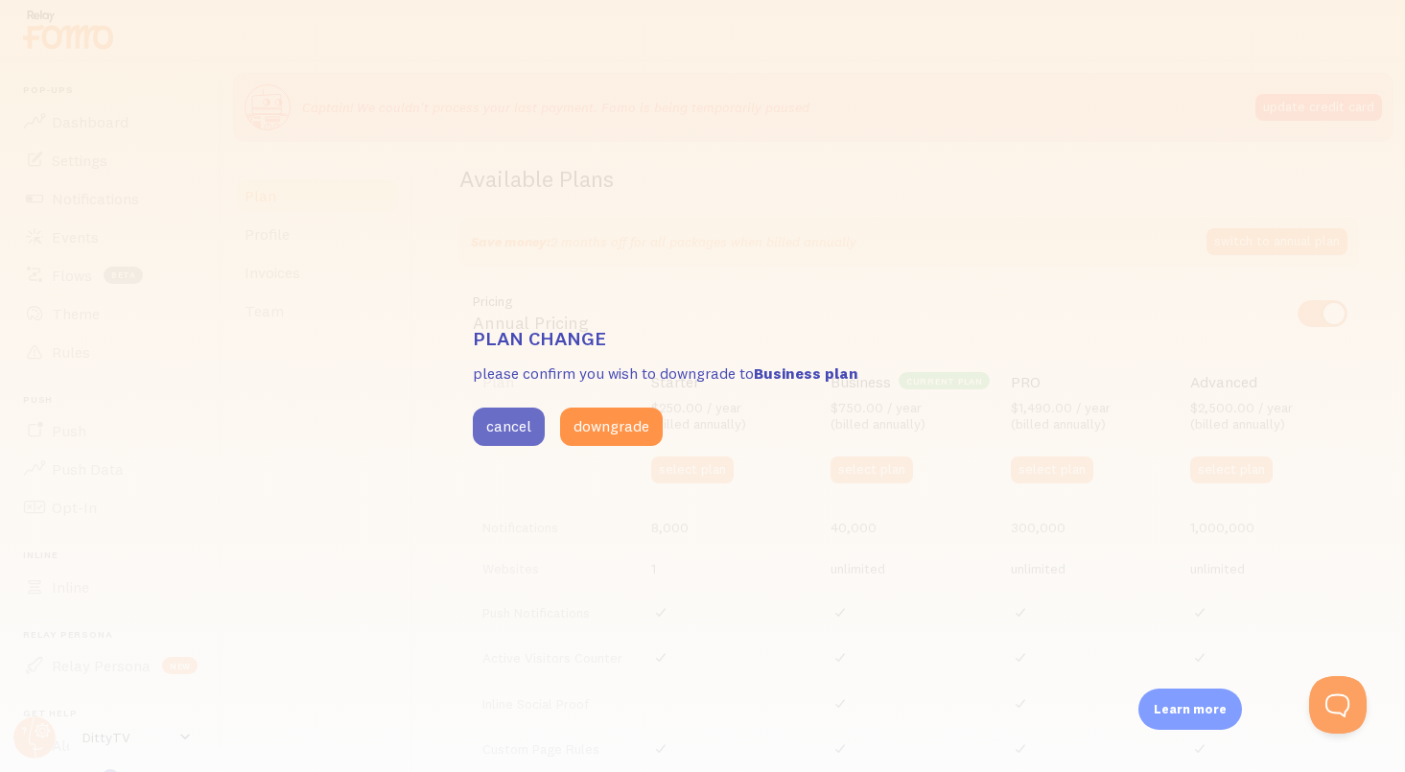
click at [505, 417] on button "cancel" at bounding box center [509, 427] width 72 height 38
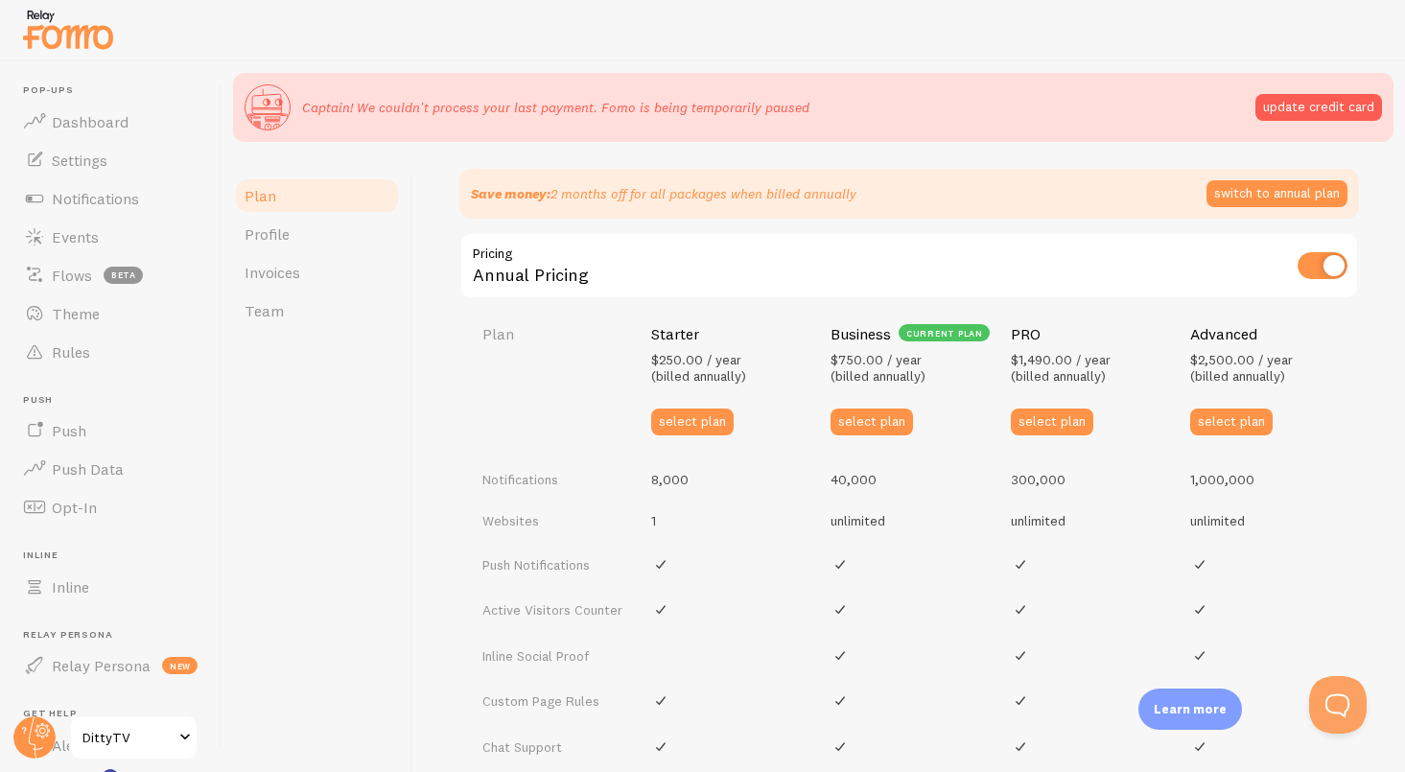
scroll to position [737, 0]
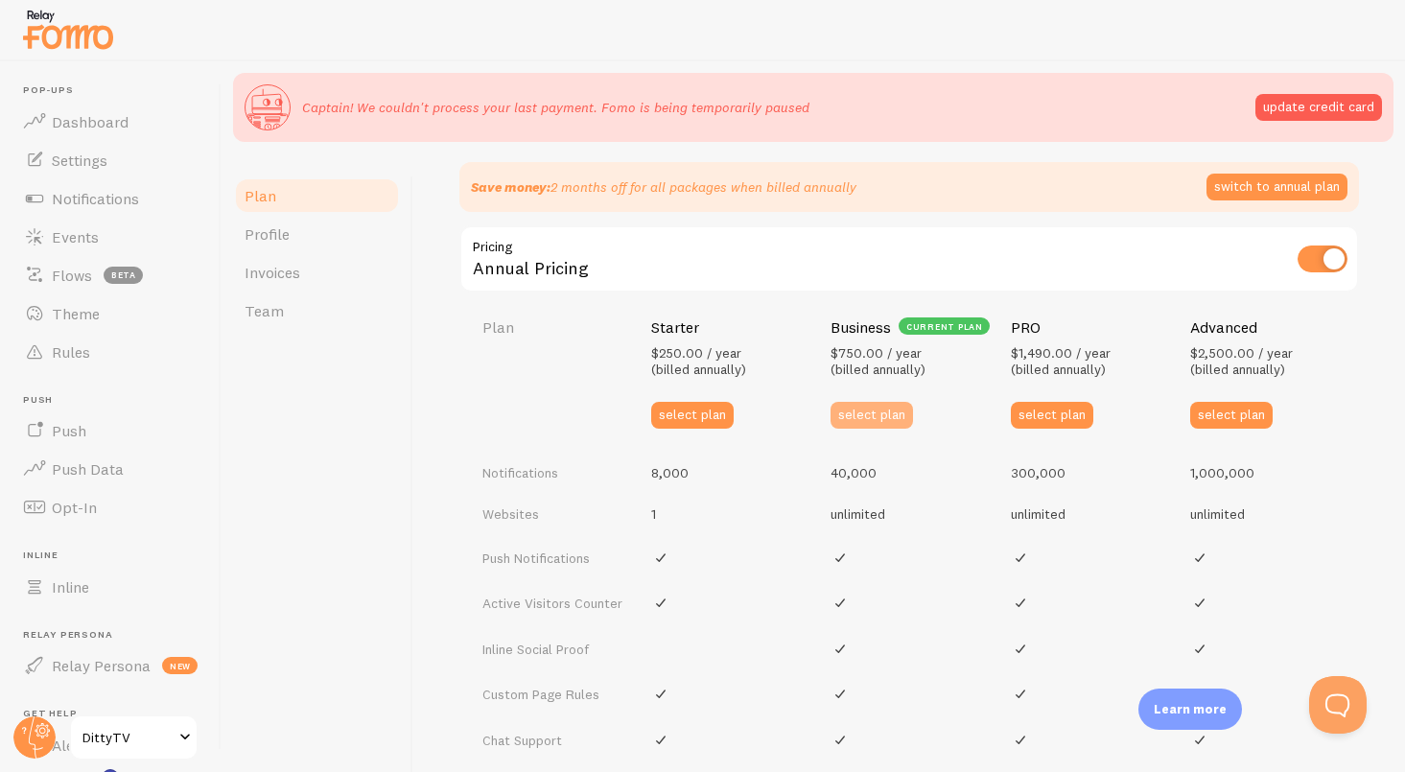
click at [878, 402] on button "select plan" at bounding box center [871, 415] width 82 height 27
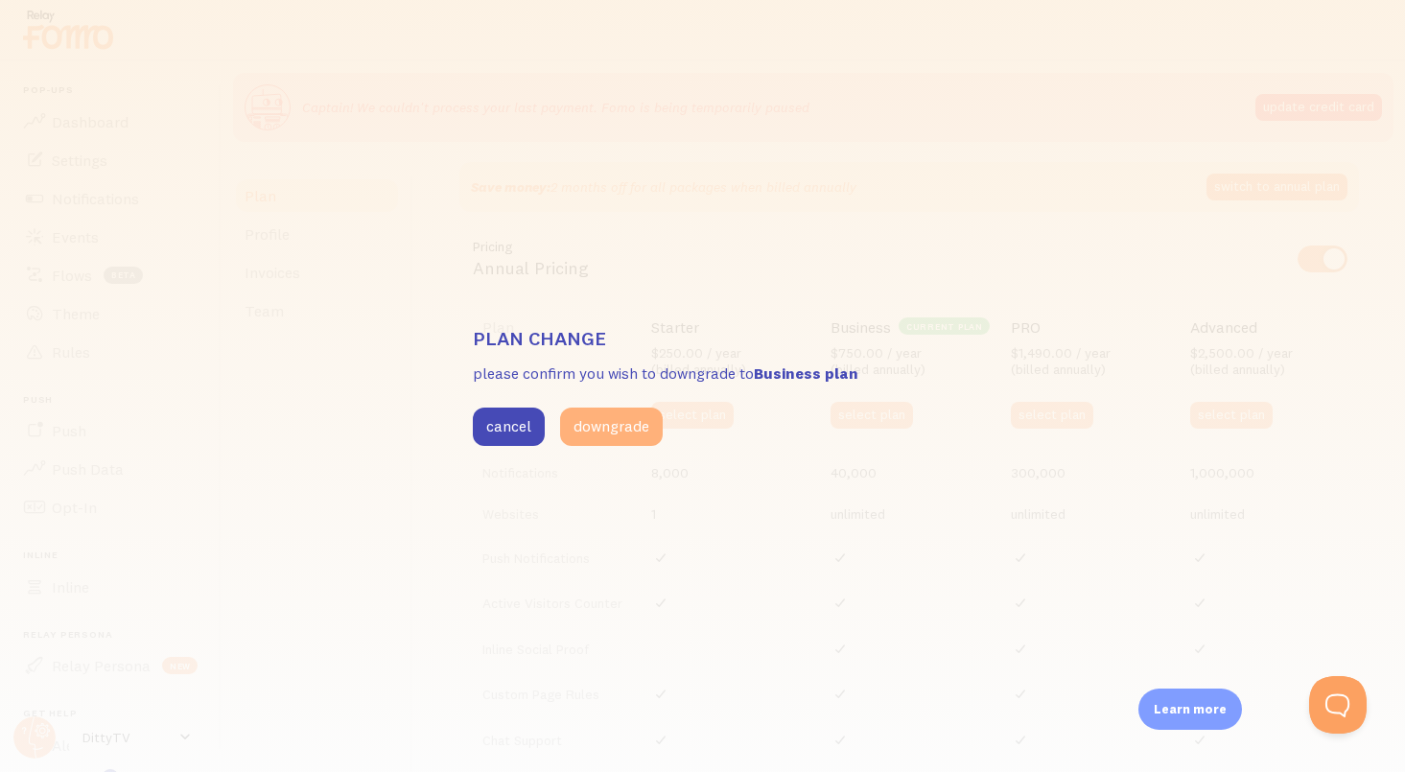
click at [626, 424] on button "downgrade" at bounding box center [611, 427] width 103 height 38
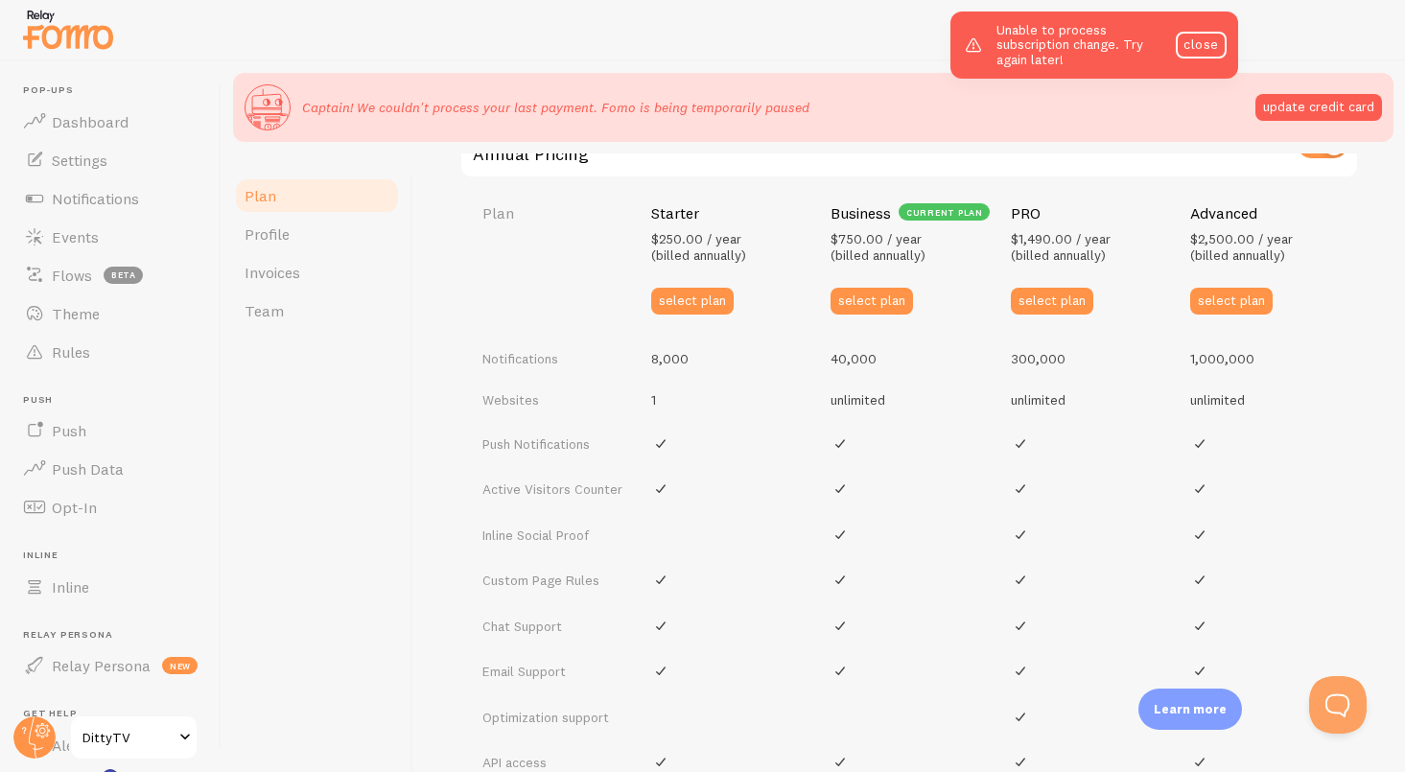
scroll to position [852, 0]
click at [1196, 51] on link "close" at bounding box center [1201, 45] width 50 height 27
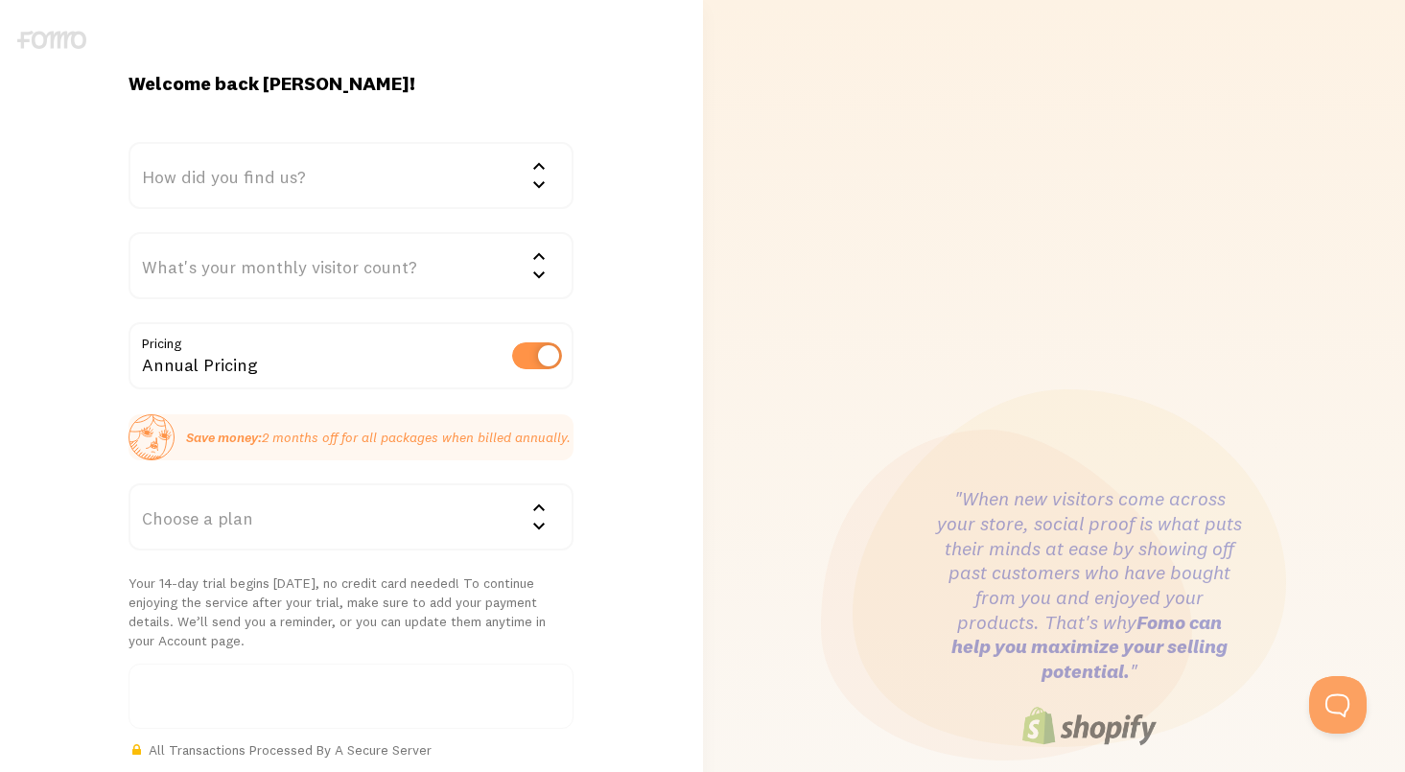
click at [533, 349] on label at bounding box center [537, 355] width 50 height 27
click at [533, 349] on input "checkbox" at bounding box center [537, 355] width 50 height 27
checkbox input "false"
